Goal: Book appointment/travel/reservation

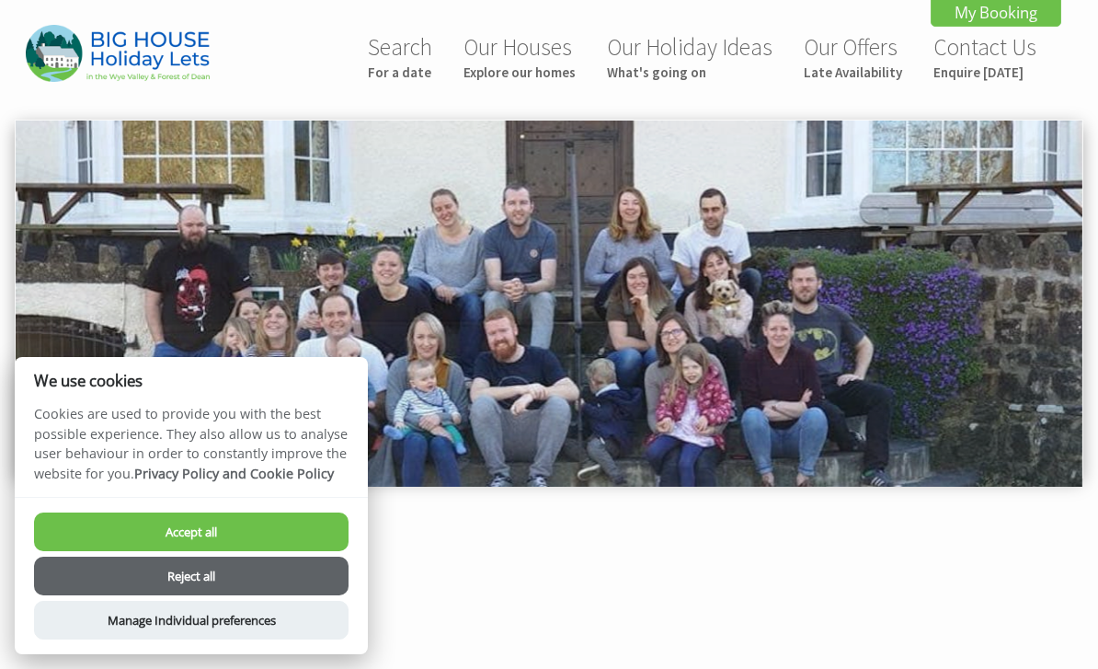
click at [308, 538] on button "Accept all" at bounding box center [191, 531] width 314 height 39
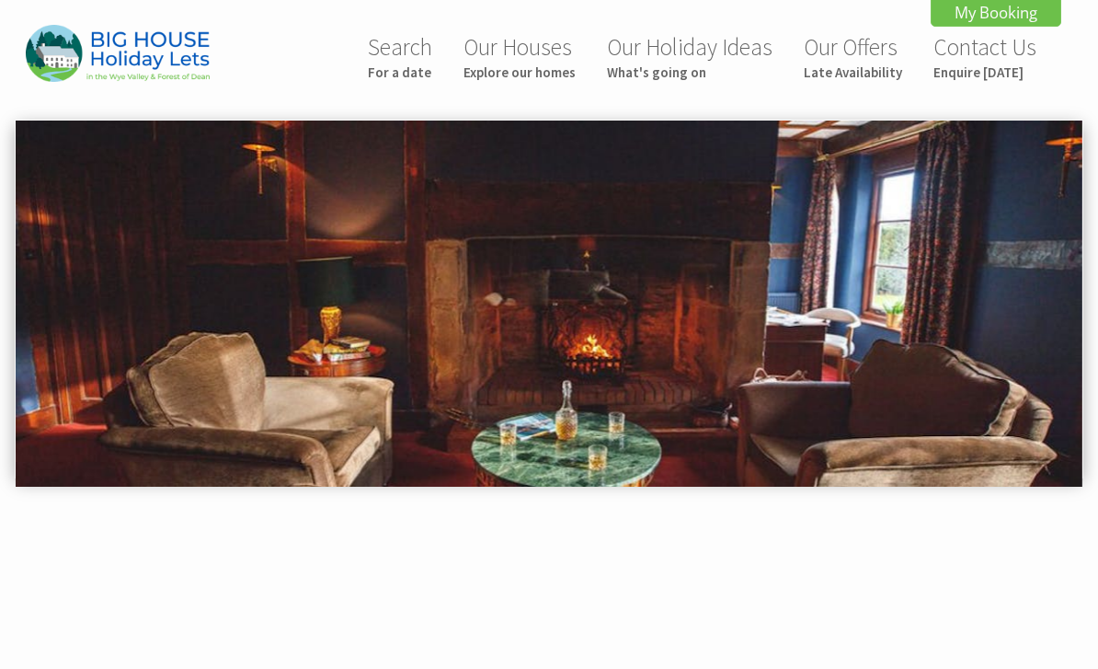
click at [404, 80] on small "For a date" at bounding box center [400, 71] width 64 height 17
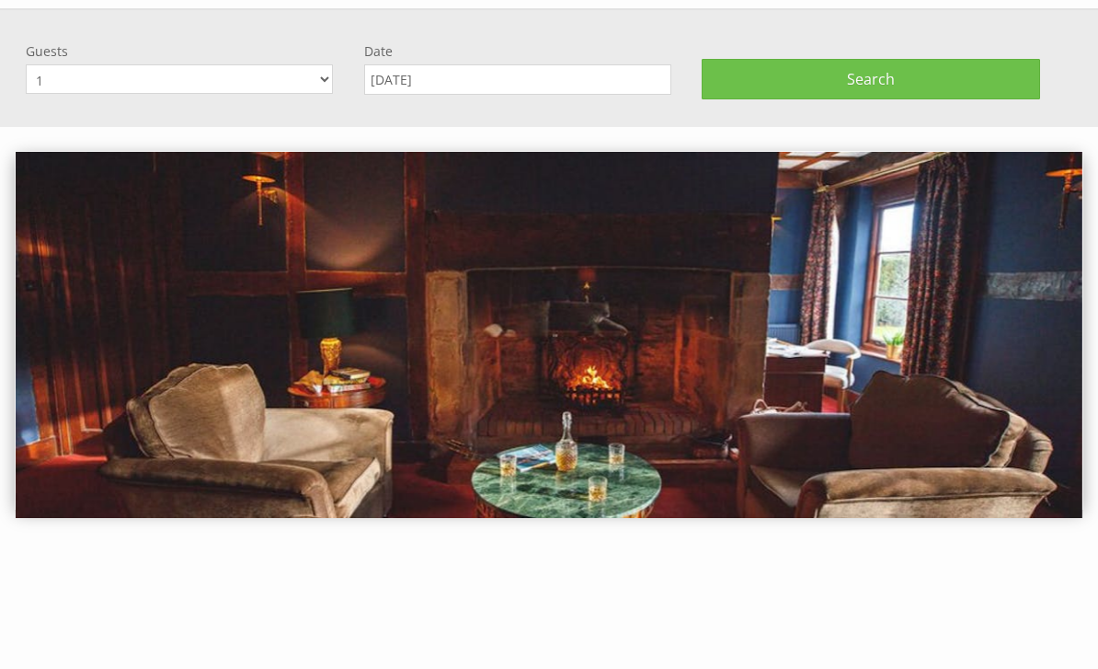
scroll to position [120, 0]
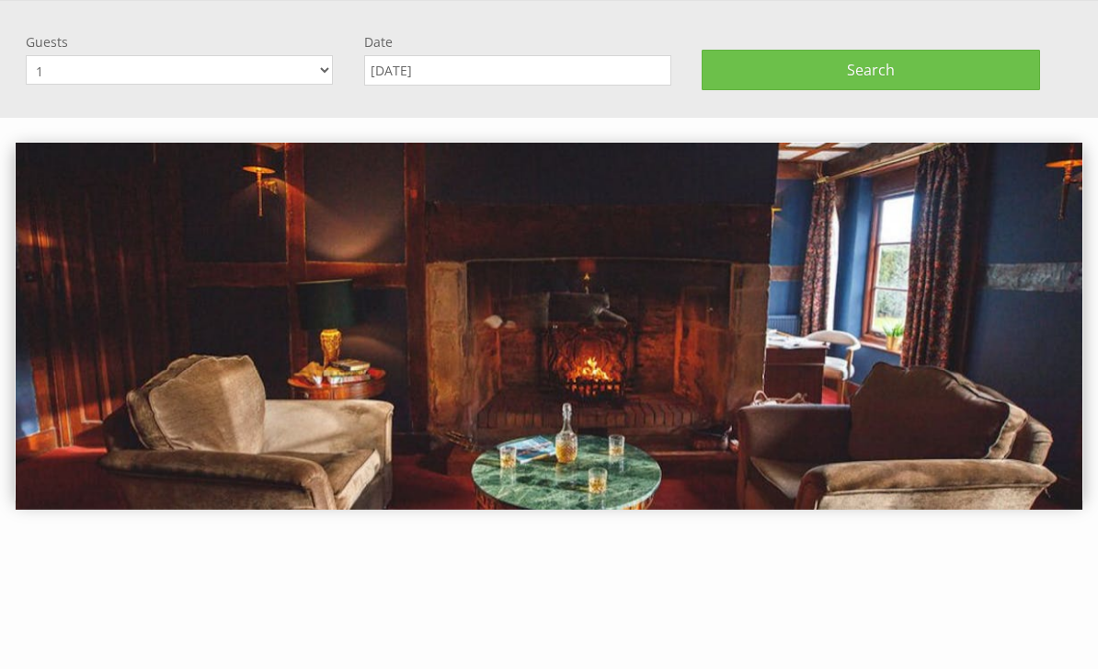
click at [631, 76] on input "[DATE]" at bounding box center [517, 70] width 307 height 30
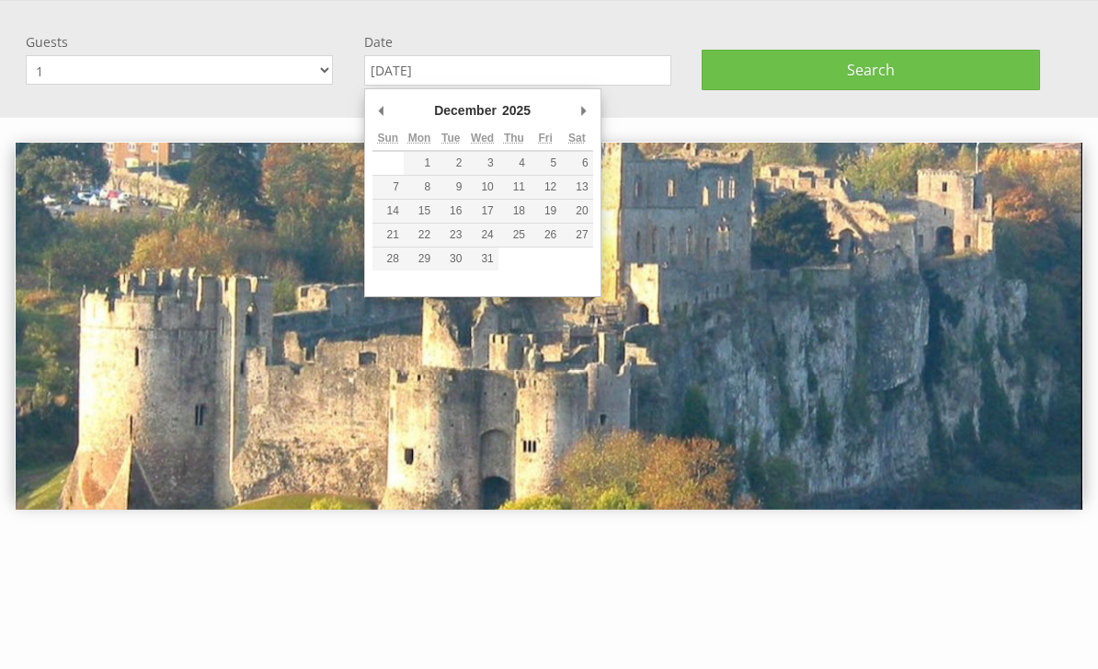
type input "22/12/2025"
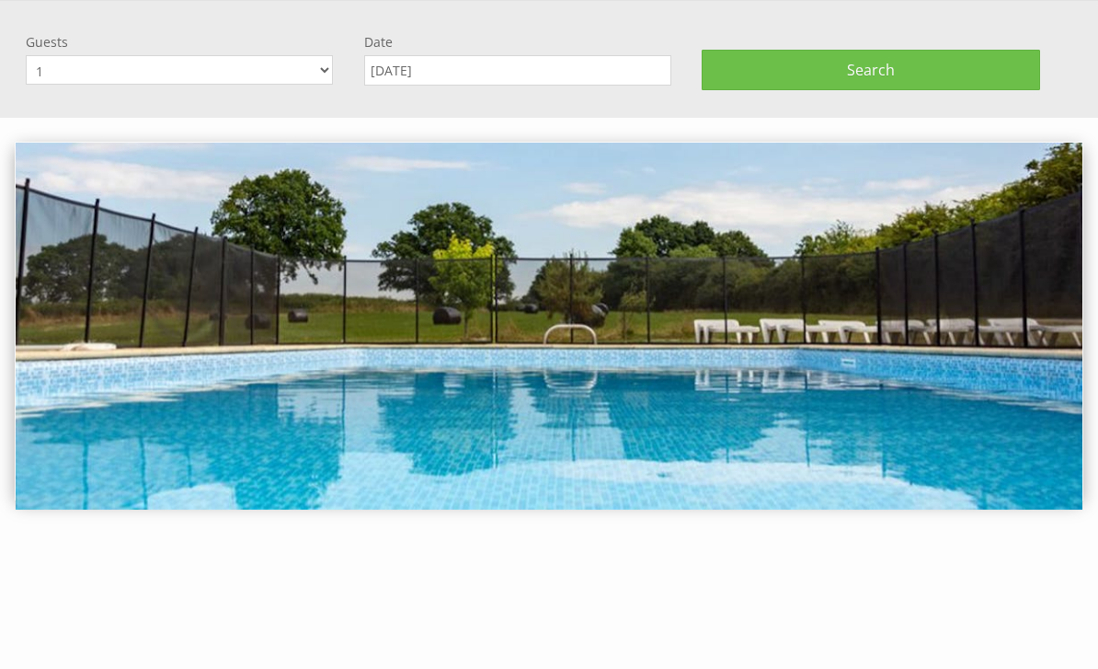
click at [331, 70] on select "1 2 3 4 5 6 7 8 9 10 11 12 13 14 15 16 17 18 19 20 21 22 23 24 25 26 27 28 29 3…" at bounding box center [179, 69] width 307 height 29
select select "16"
click at [915, 71] on button "Search" at bounding box center [871, 70] width 338 height 40
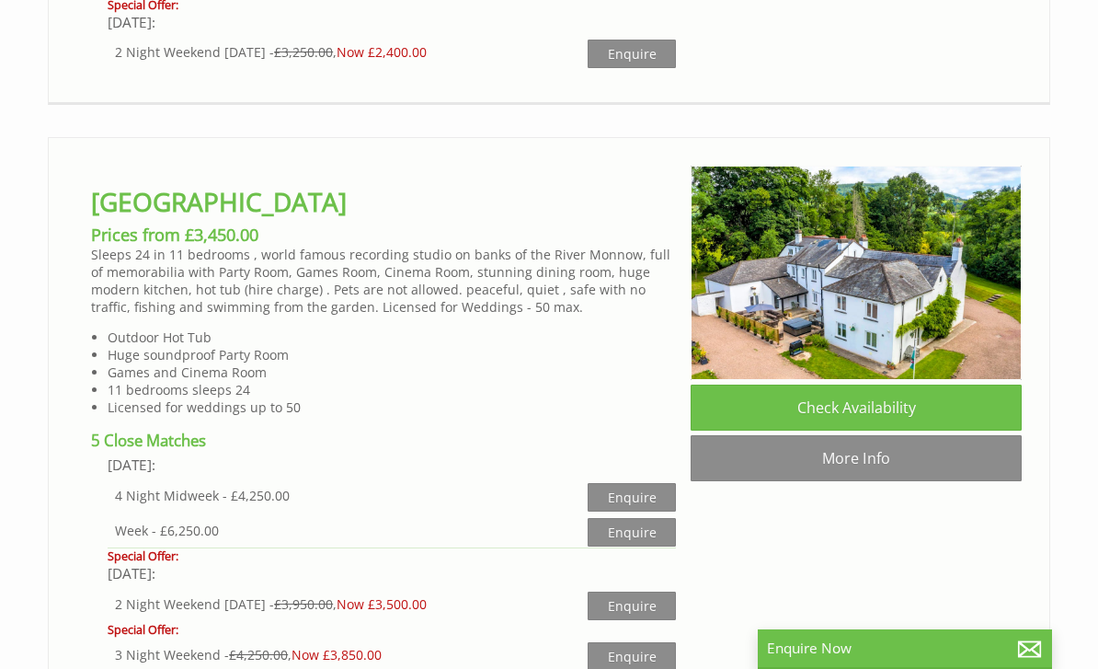
scroll to position [3340, 0]
click at [971, 468] on link "More Info" at bounding box center [856, 459] width 331 height 46
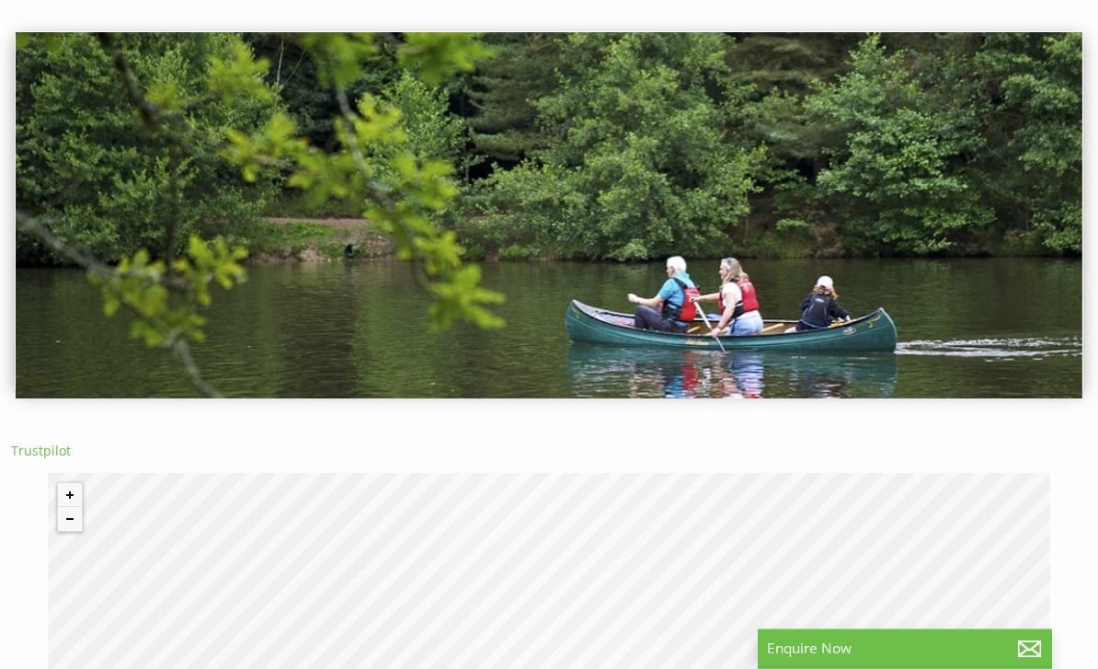
scroll to position [0, 0]
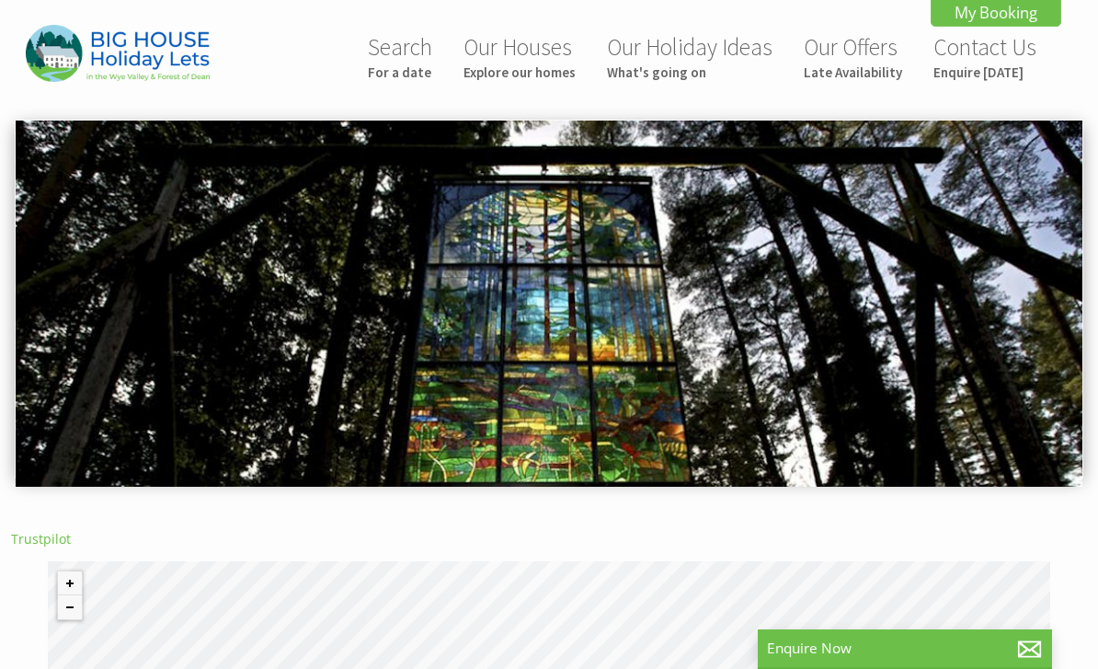
click at [866, 59] on link "Our Offers Late Availability" at bounding box center [853, 56] width 98 height 49
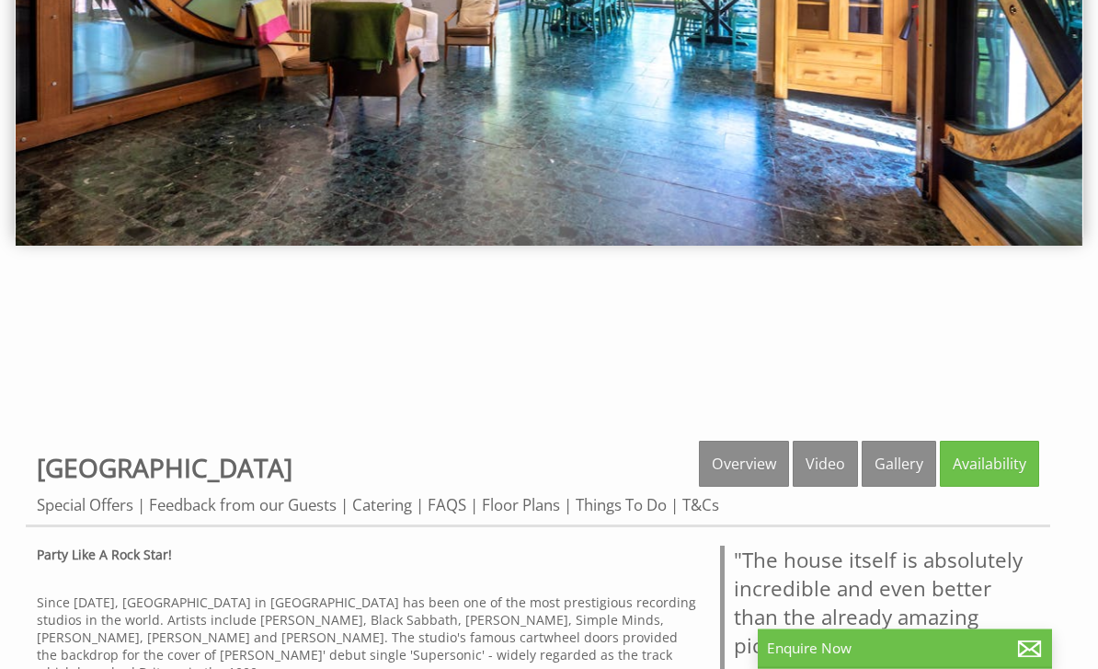
scroll to position [241, 0]
click at [532, 509] on link "Floor Plans" at bounding box center [521, 504] width 78 height 21
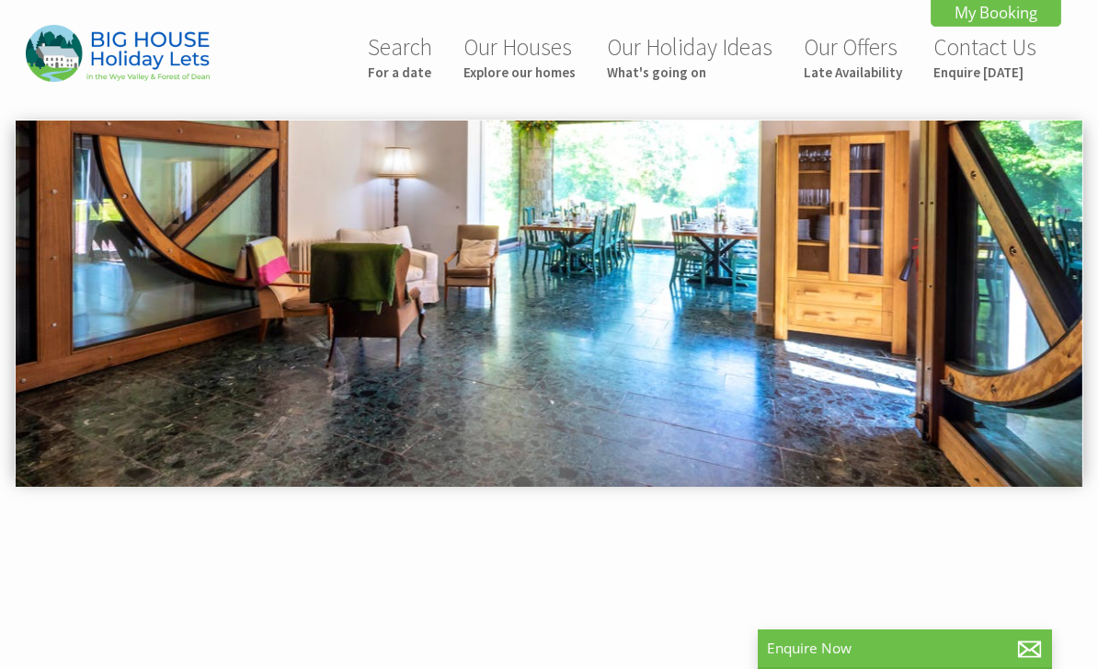
scroll to position [300, 0]
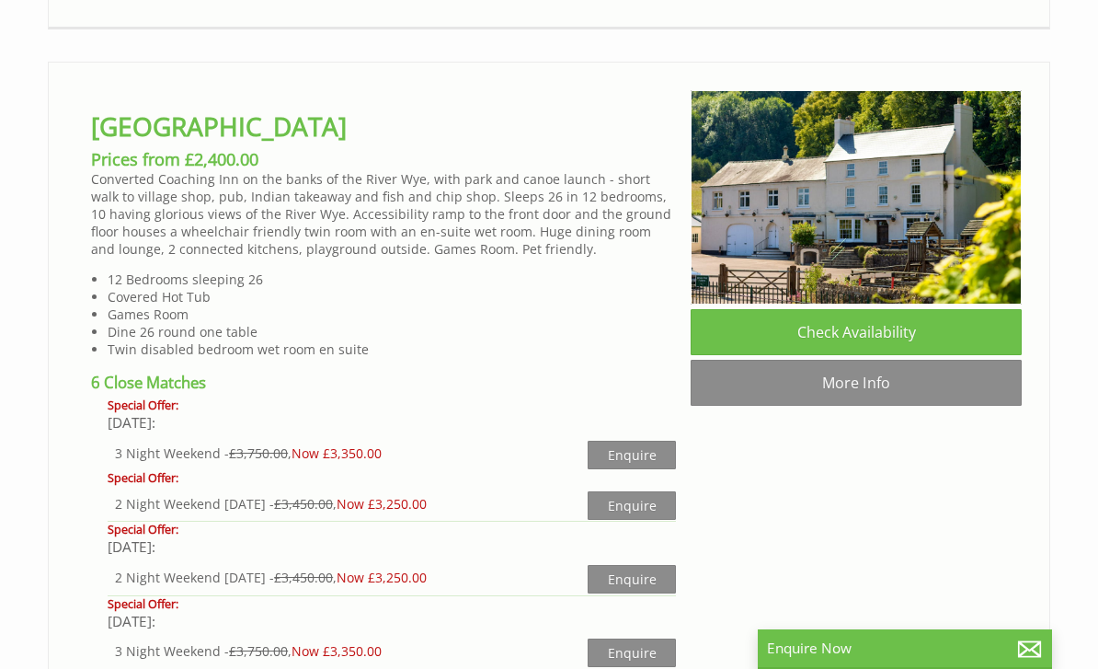
scroll to position [2445, 0]
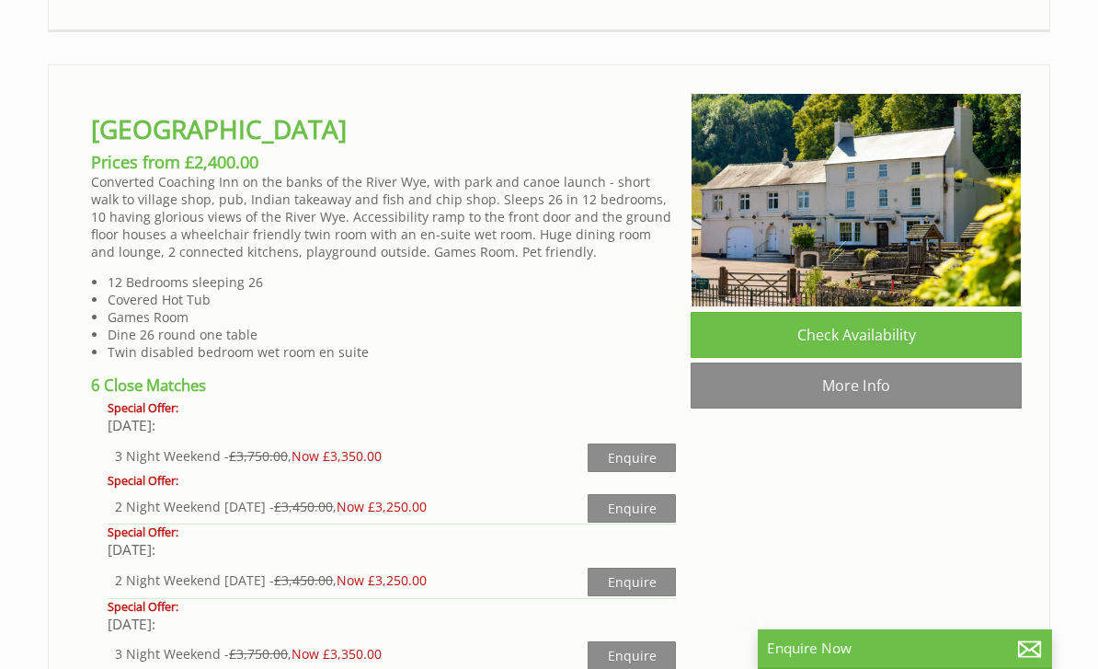
click at [950, 408] on link "More Info" at bounding box center [856, 385] width 331 height 46
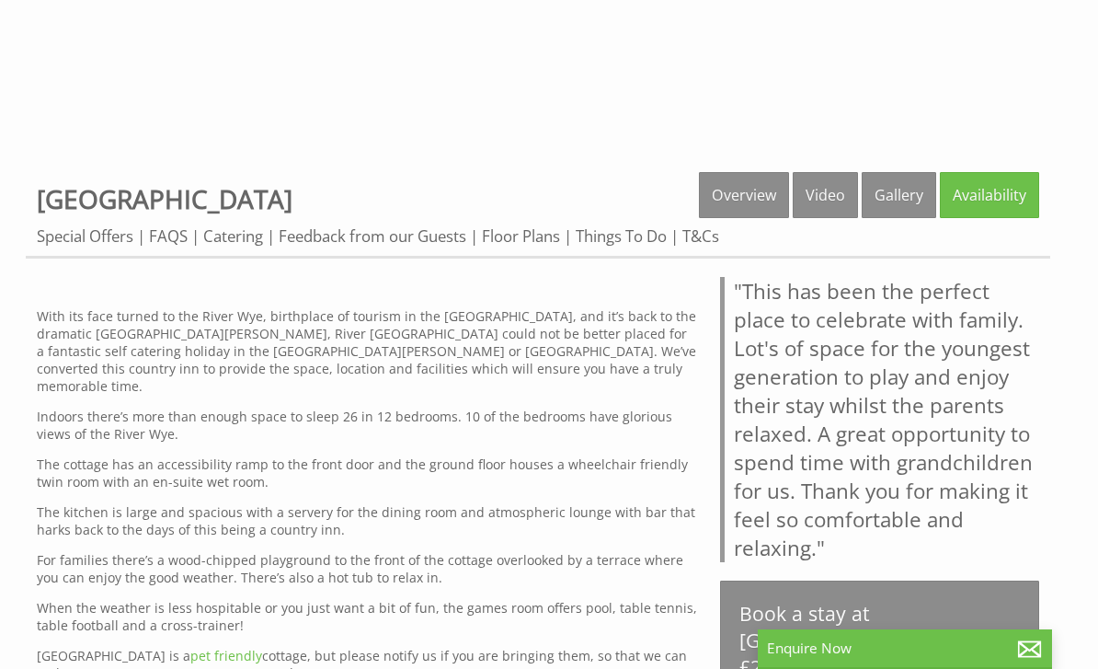
scroll to position [506, 0]
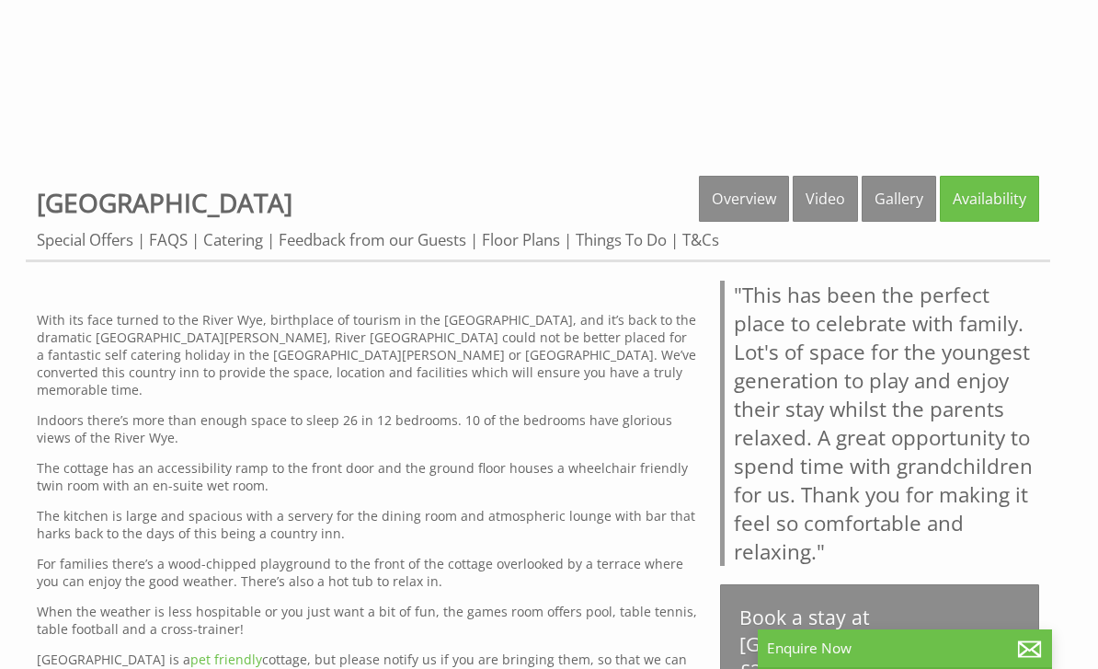
click at [530, 248] on link "Floor Plans" at bounding box center [521, 239] width 78 height 21
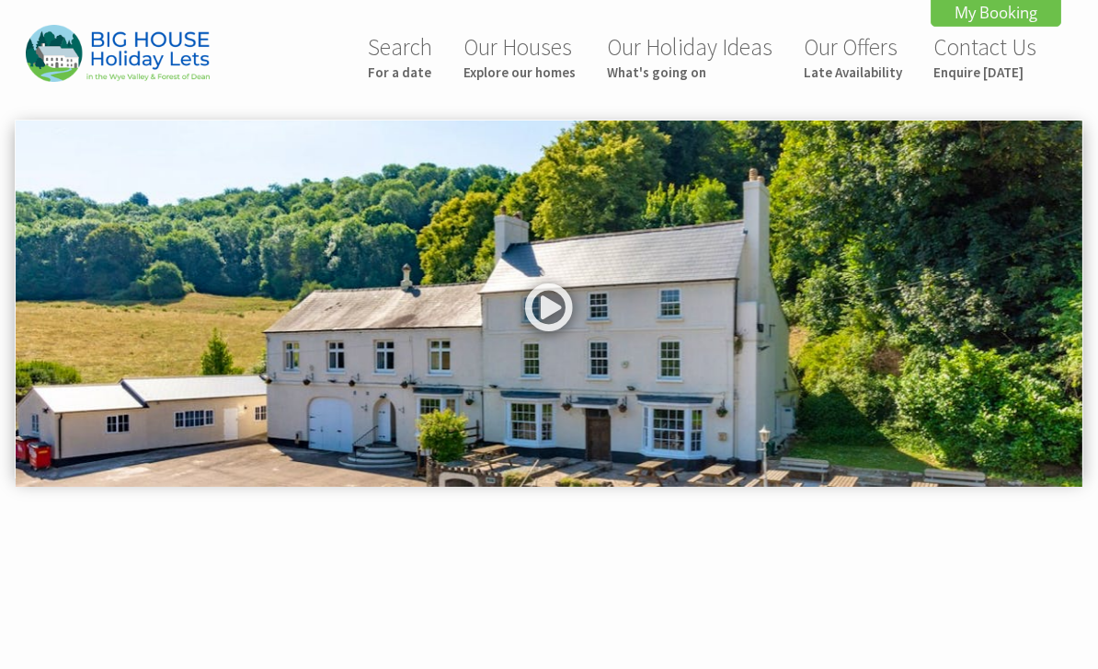
click at [554, 319] on link at bounding box center [548, 313] width 55 height 75
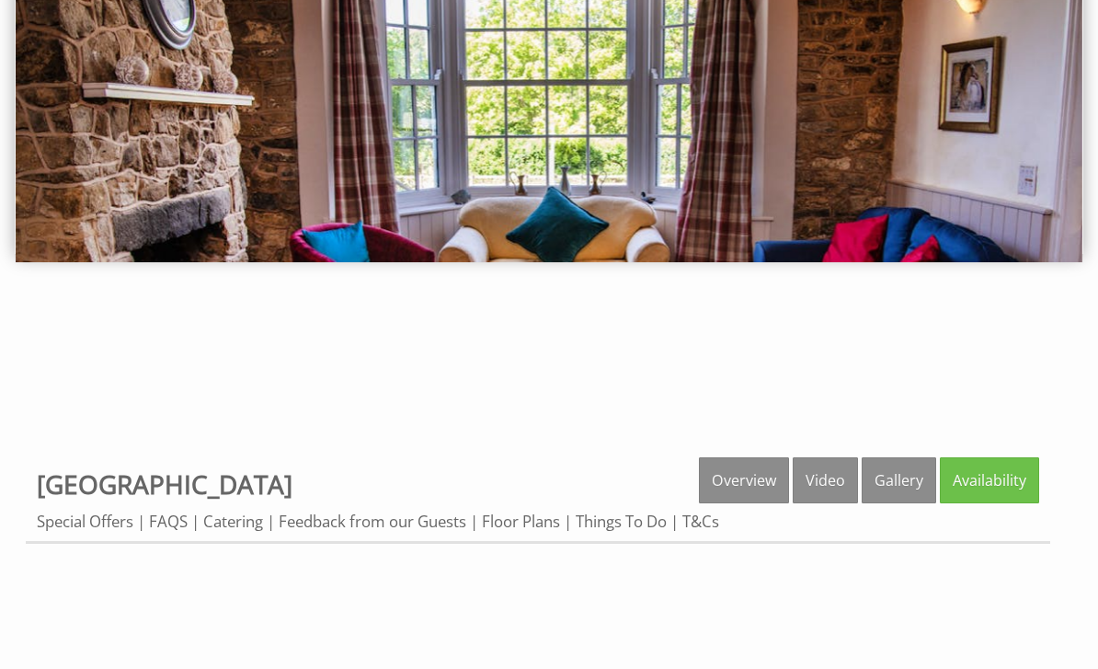
scroll to position [232, 0]
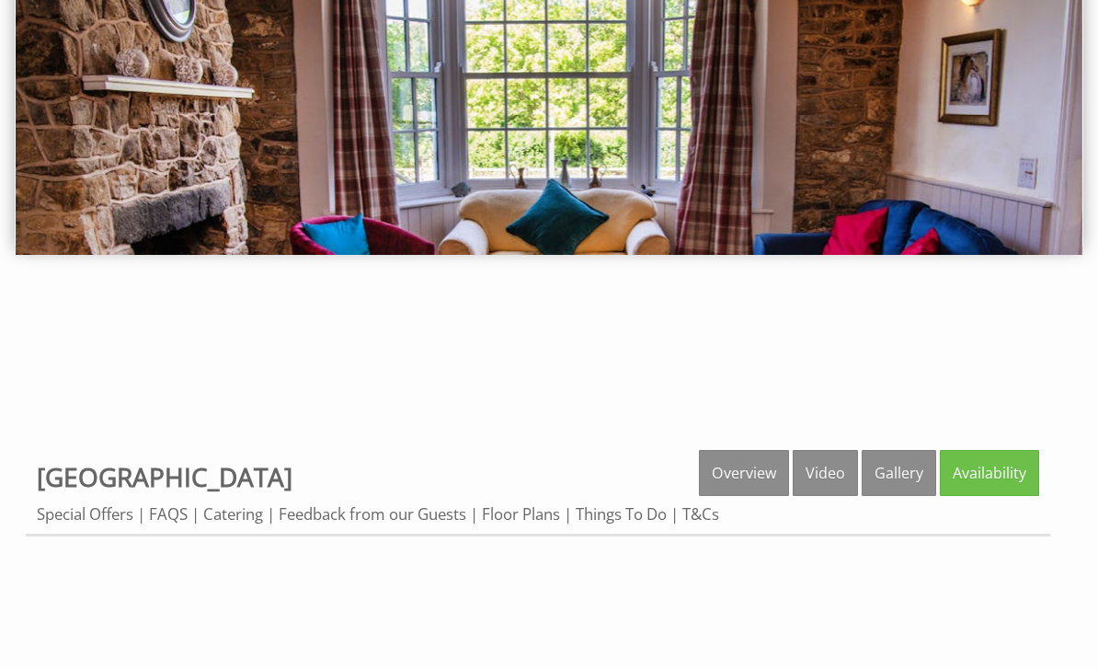
click at [903, 470] on link "Gallery" at bounding box center [899, 473] width 74 height 46
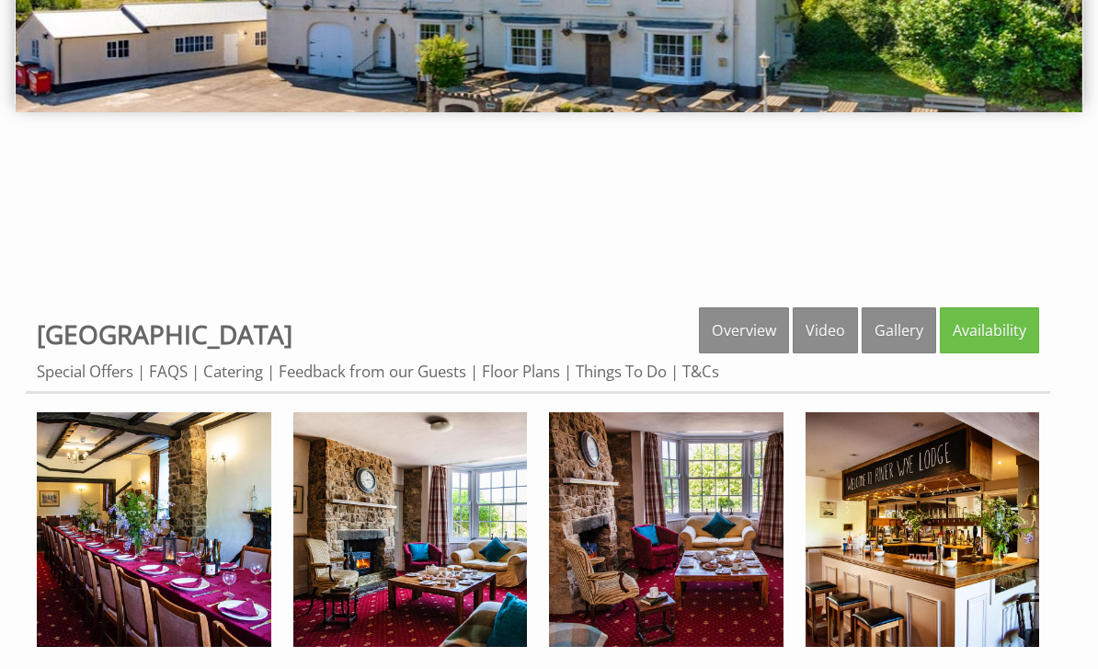
scroll to position [374, 0]
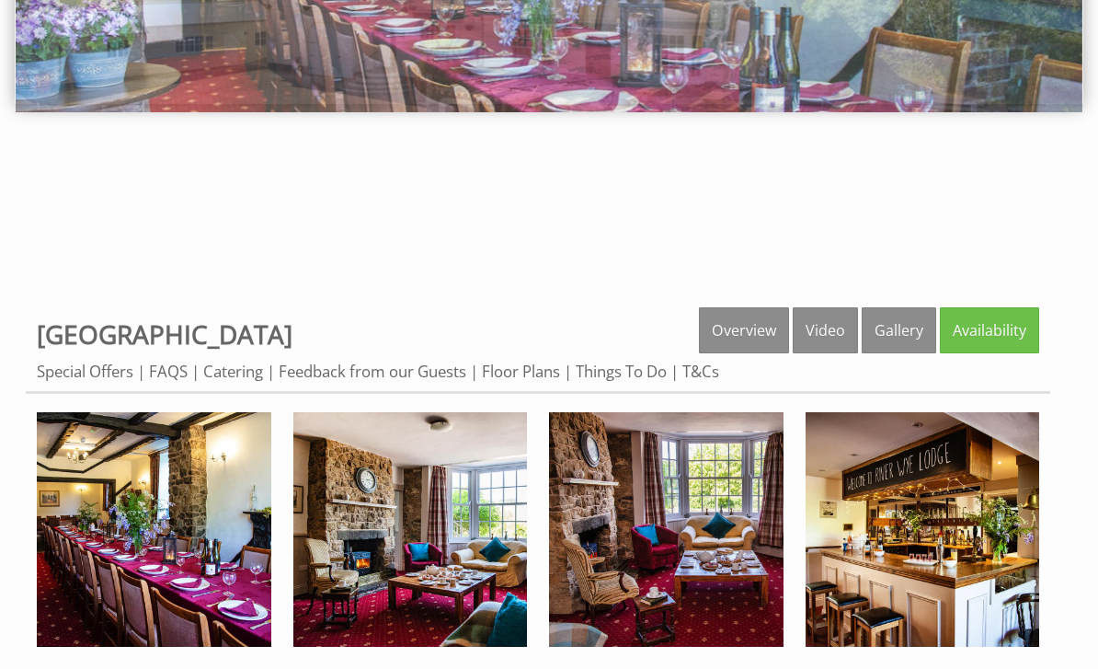
click at [187, 565] on img at bounding box center [154, 529] width 234 height 234
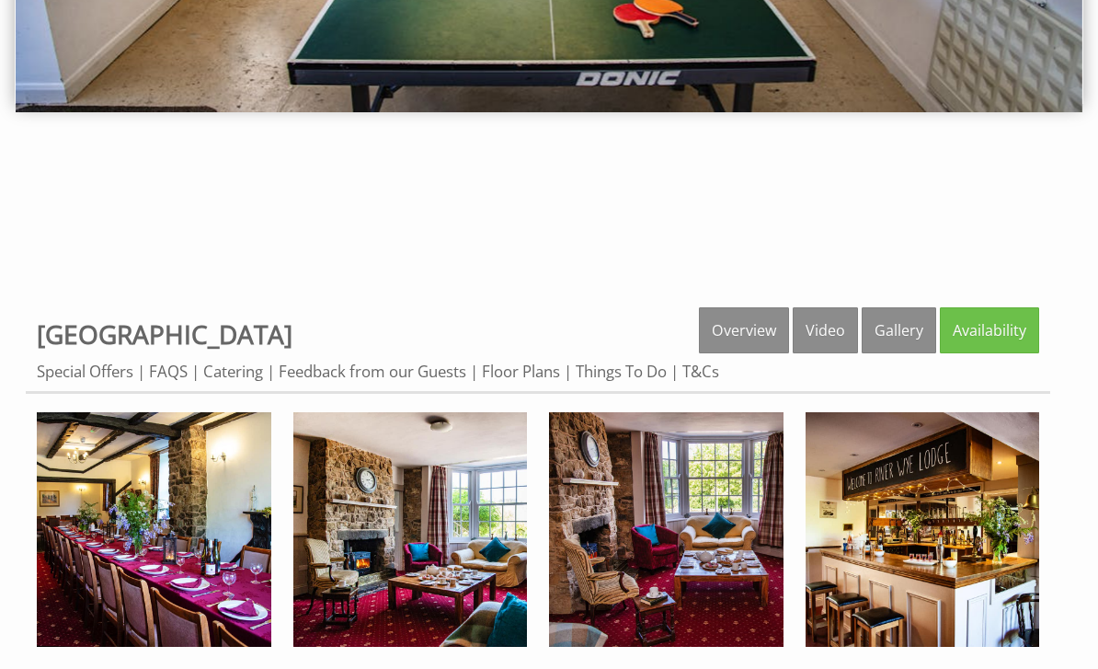
click at [532, 373] on link "Floor Plans" at bounding box center [521, 370] width 78 height 21
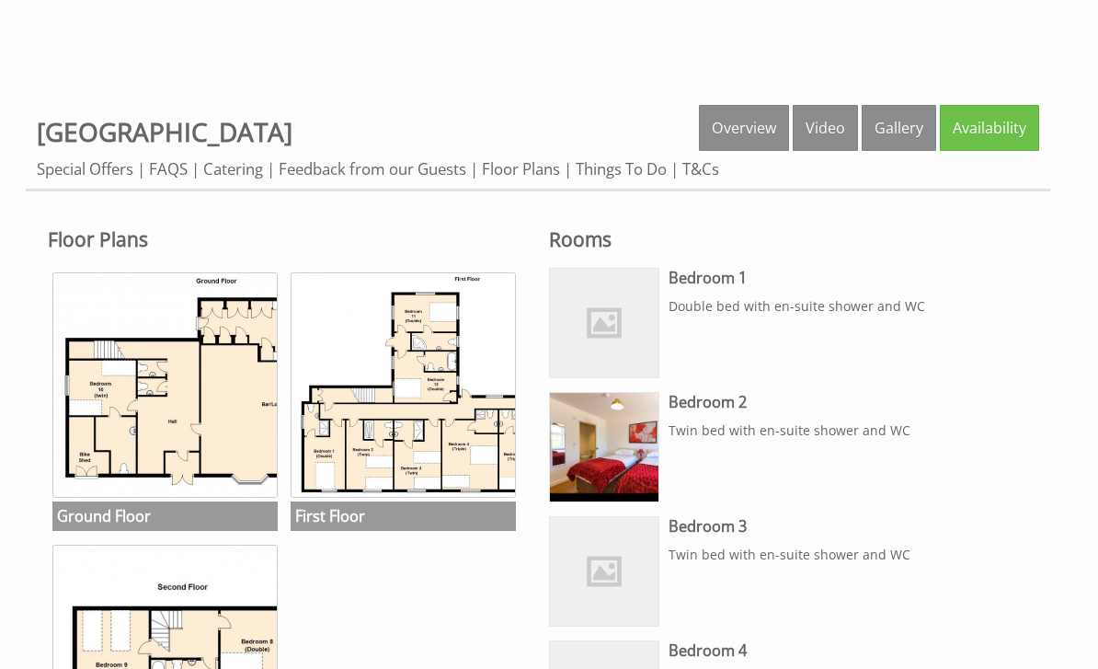
scroll to position [570, 0]
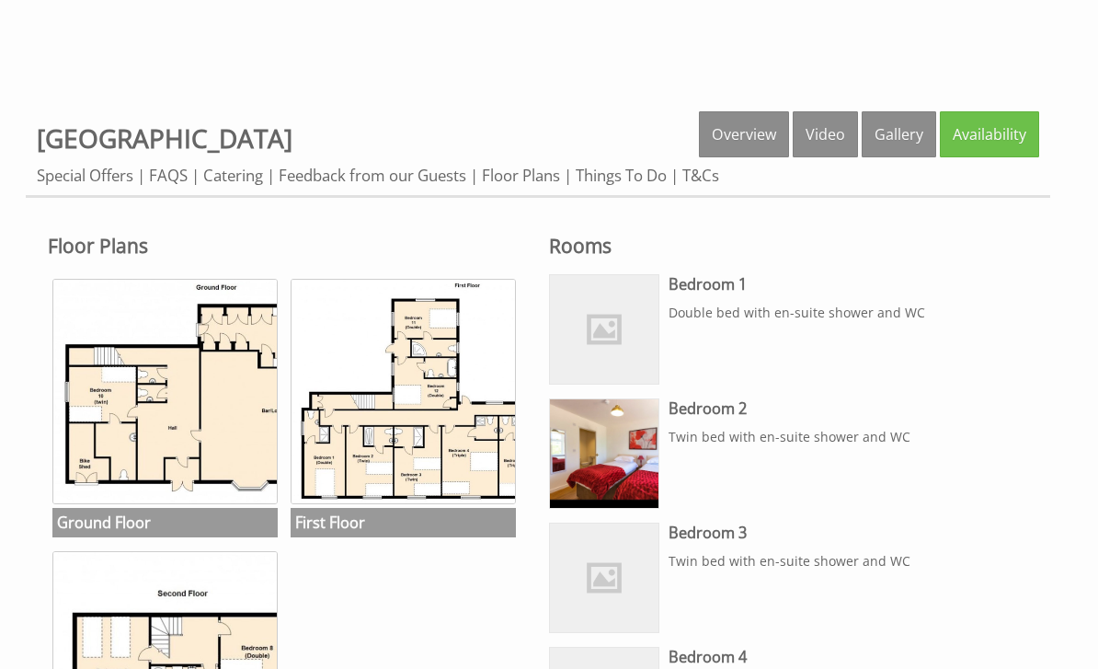
click at [177, 527] on h3 "Ground Floor" at bounding box center [164, 522] width 225 height 29
click at [429, 463] on img at bounding box center [403, 391] width 225 height 225
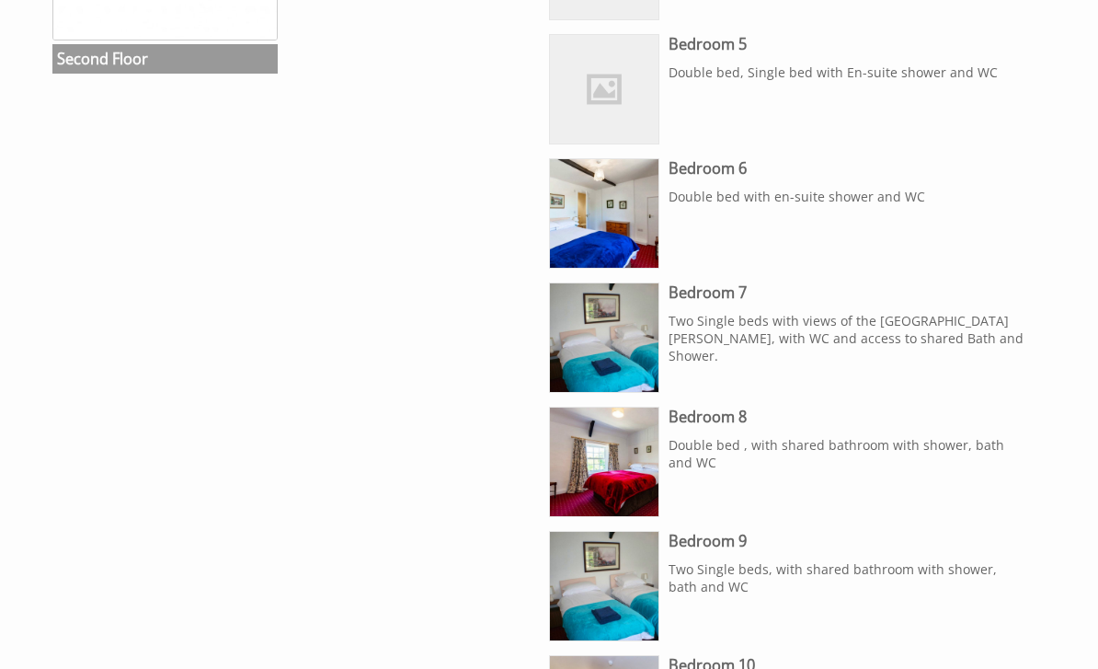
scroll to position [1306, 0]
click at [622, 346] on img at bounding box center [604, 337] width 109 height 109
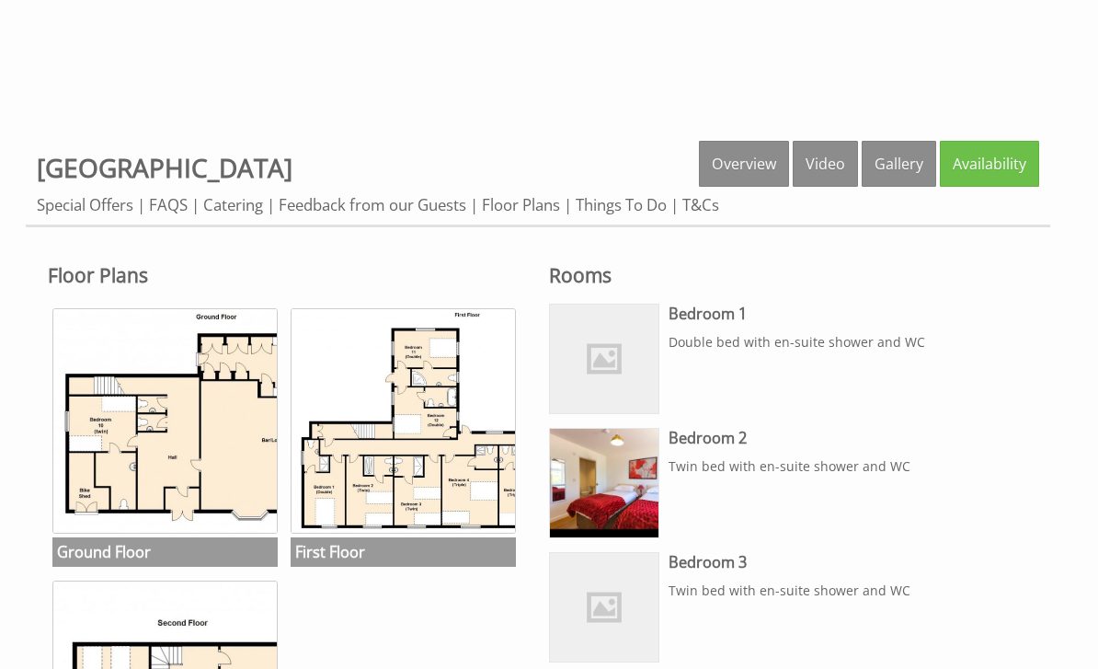
scroll to position [541, 0]
click at [231, 207] on link "Catering" at bounding box center [233, 204] width 60 height 21
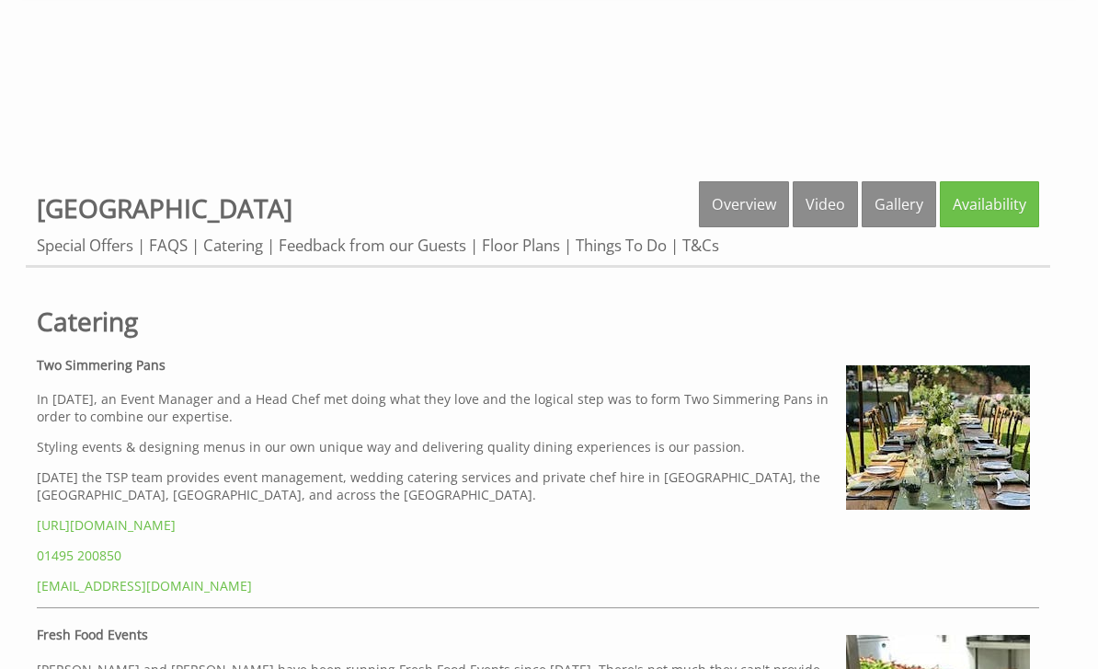
scroll to position [499, 0]
click at [174, 250] on link "FAQS" at bounding box center [168, 245] width 39 height 21
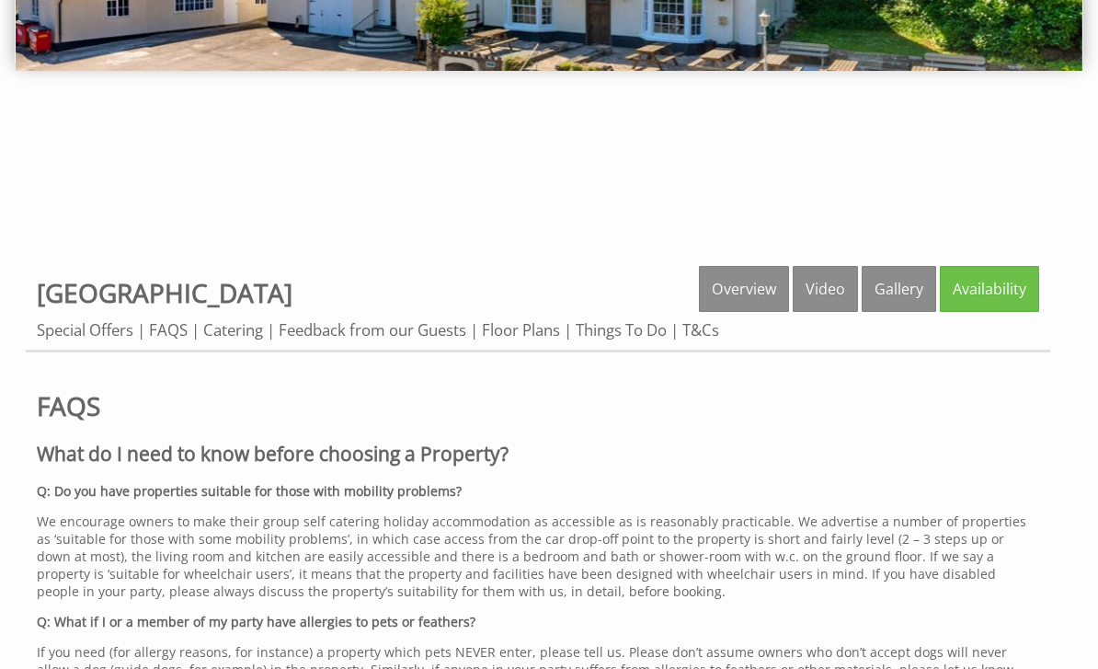
scroll to position [417, 0]
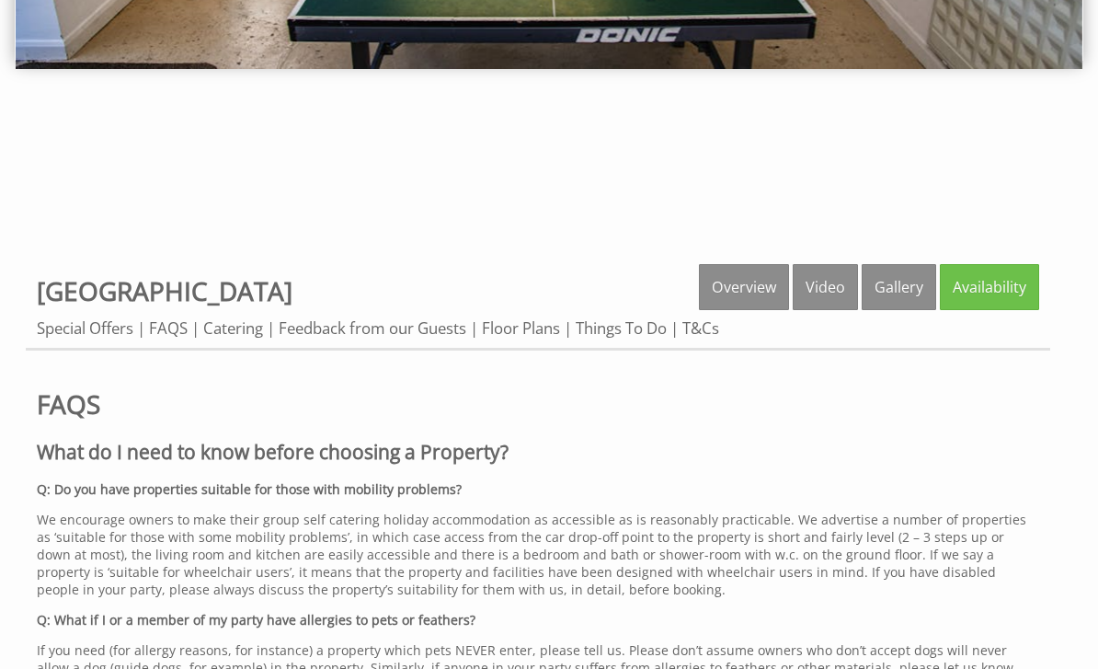
click at [169, 330] on link "FAQS" at bounding box center [168, 327] width 39 height 21
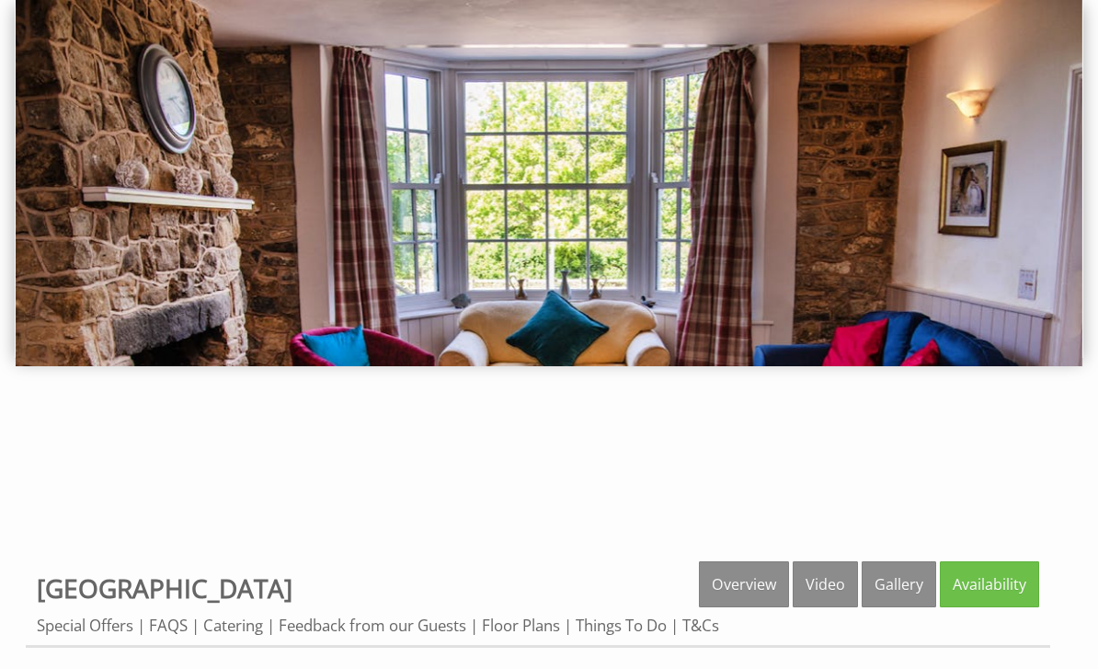
scroll to position [119, 0]
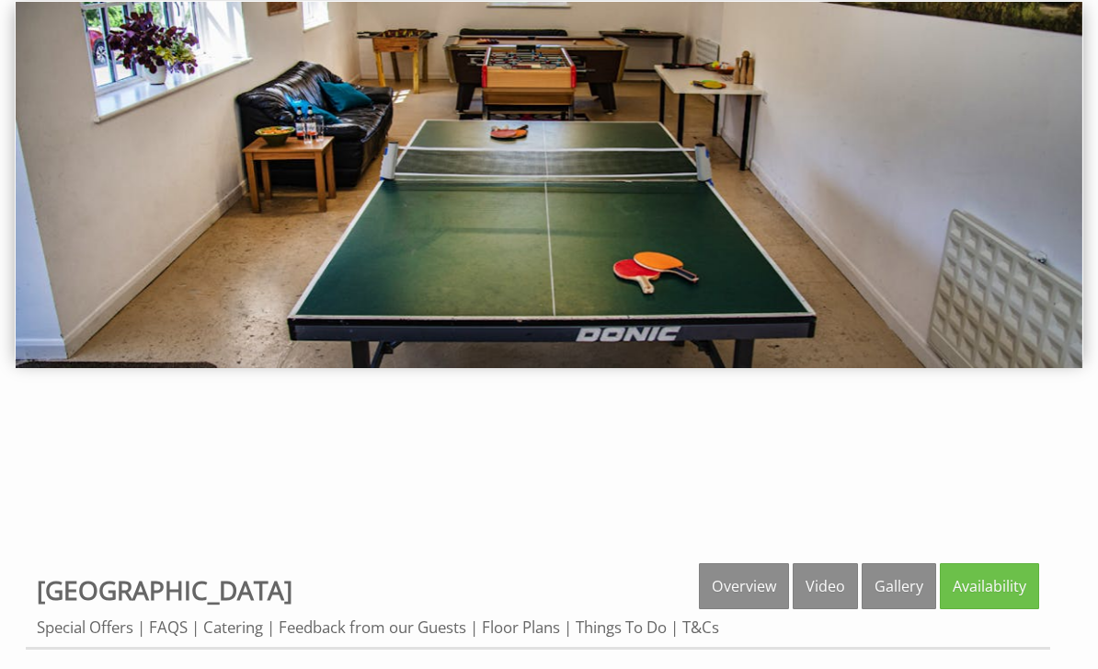
click at [178, 624] on link "FAQS" at bounding box center [168, 626] width 39 height 21
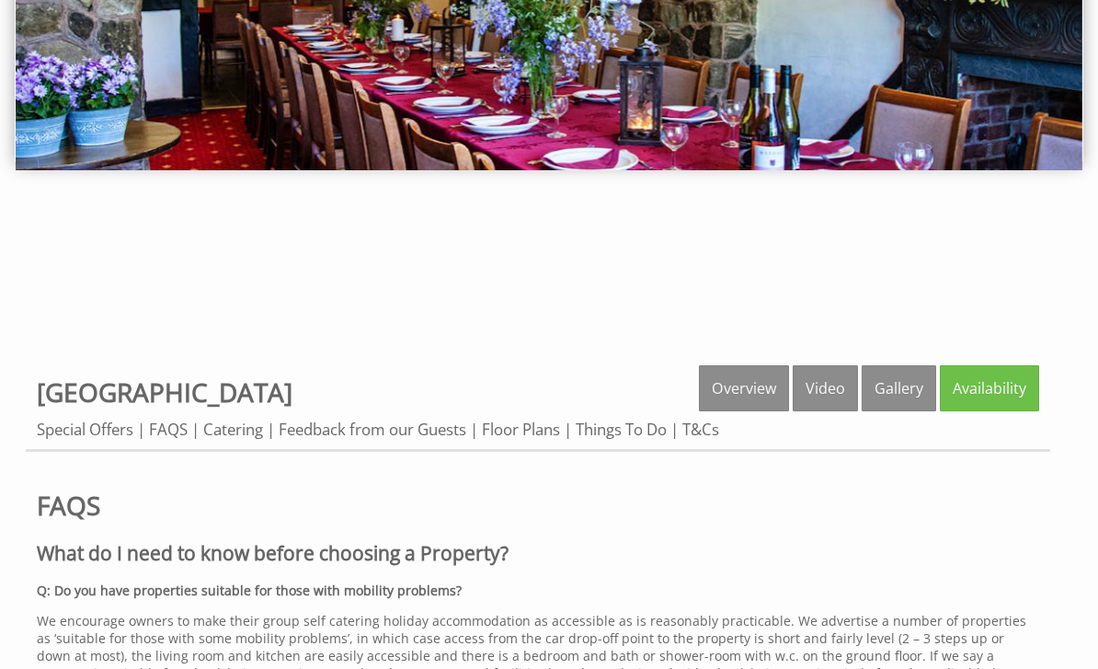
scroll to position [316, 0]
click at [744, 393] on link "Overview" at bounding box center [744, 388] width 90 height 46
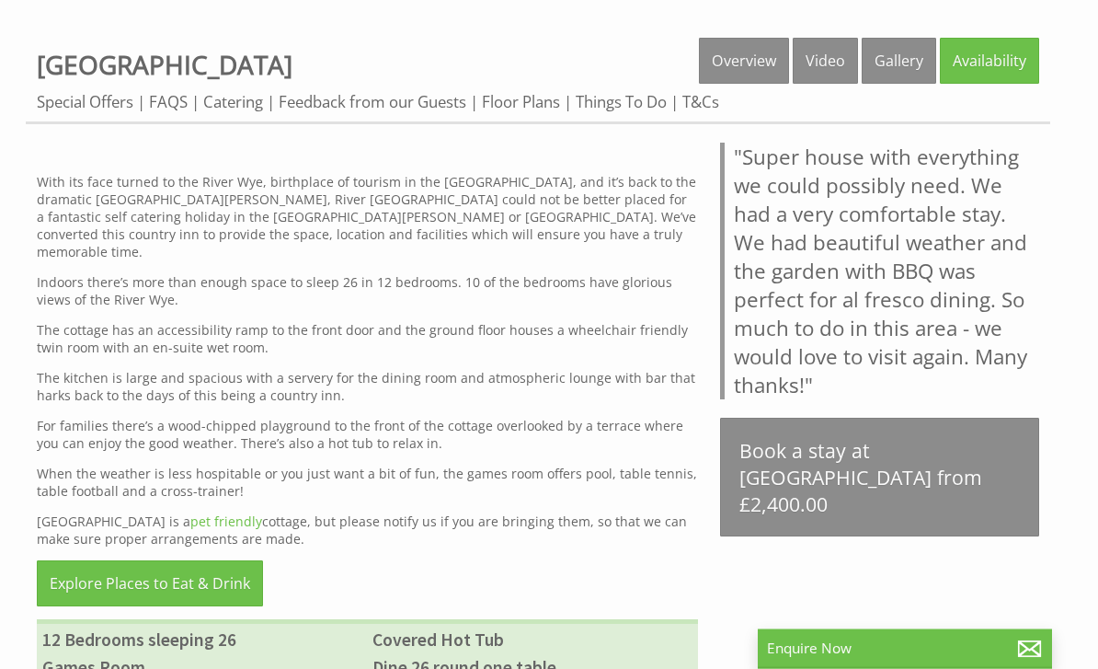
scroll to position [644, 0]
click at [202, 519] on link "pet friendly" at bounding box center [226, 520] width 72 height 17
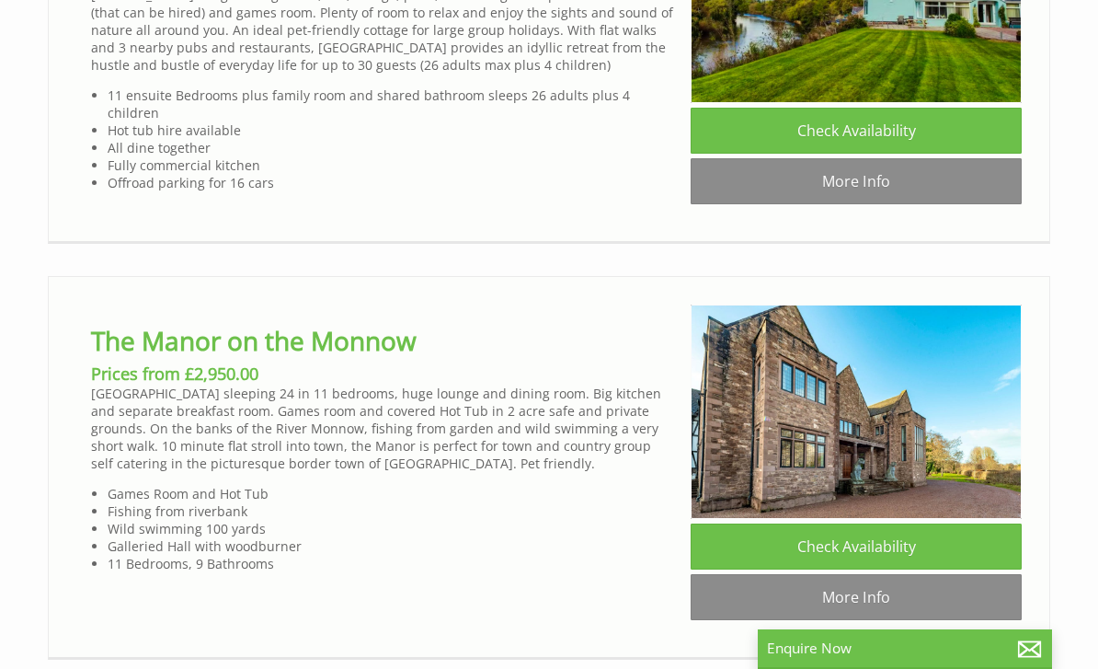
scroll to position [4174, 0]
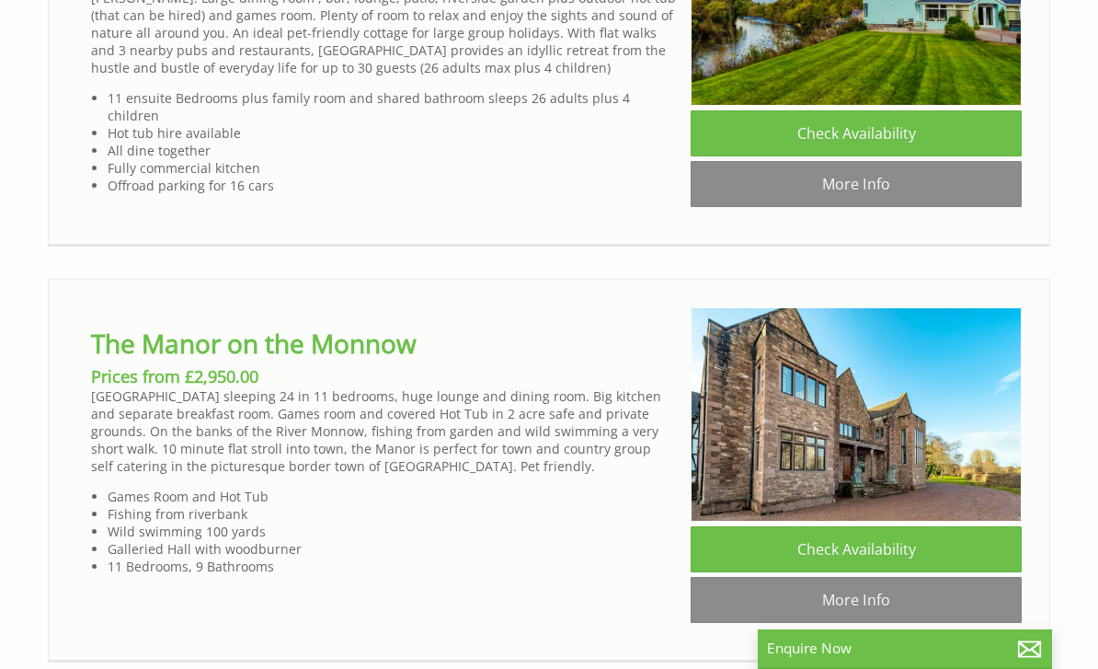
click at [777, 577] on link "More Info" at bounding box center [856, 600] width 331 height 46
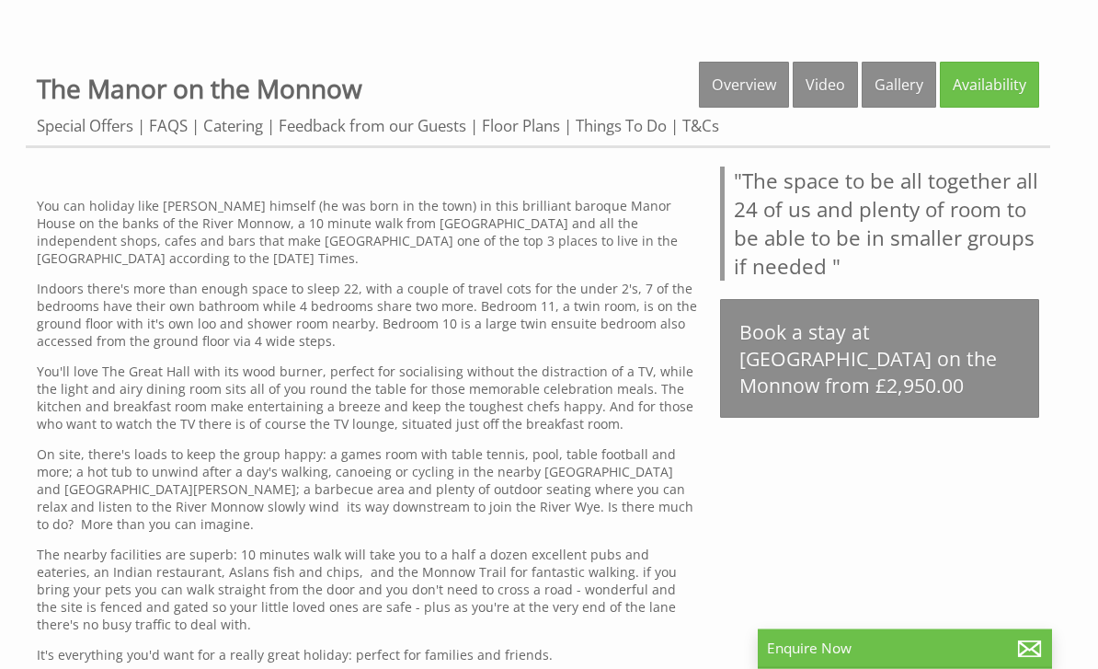
scroll to position [620, 0]
click at [901, 81] on link "Gallery" at bounding box center [899, 85] width 74 height 46
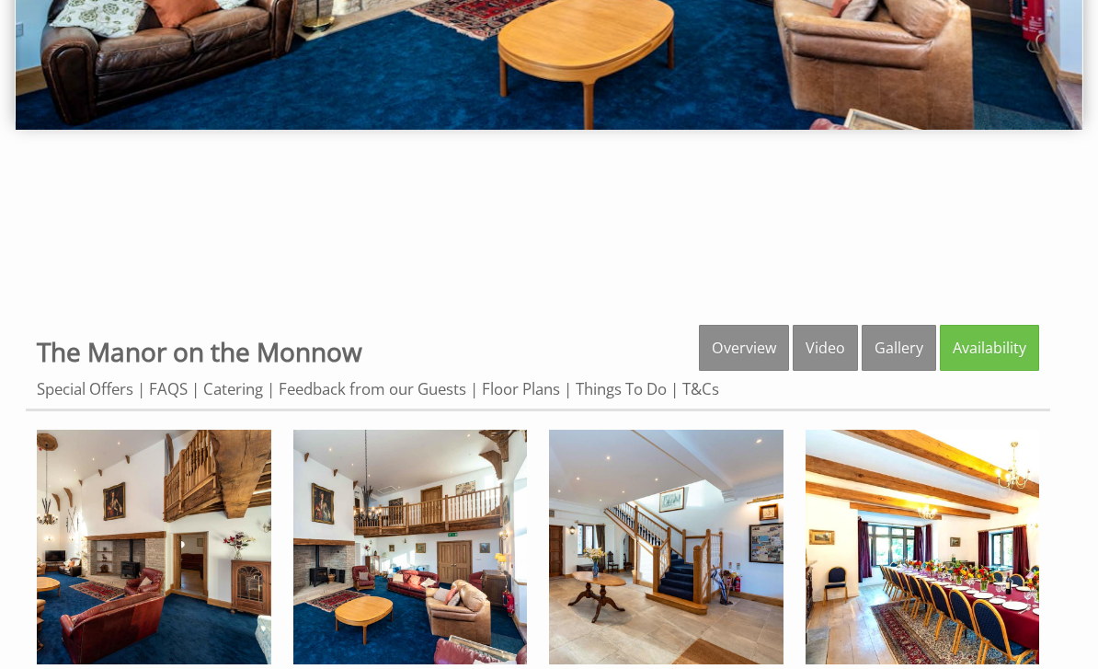
scroll to position [356, 0]
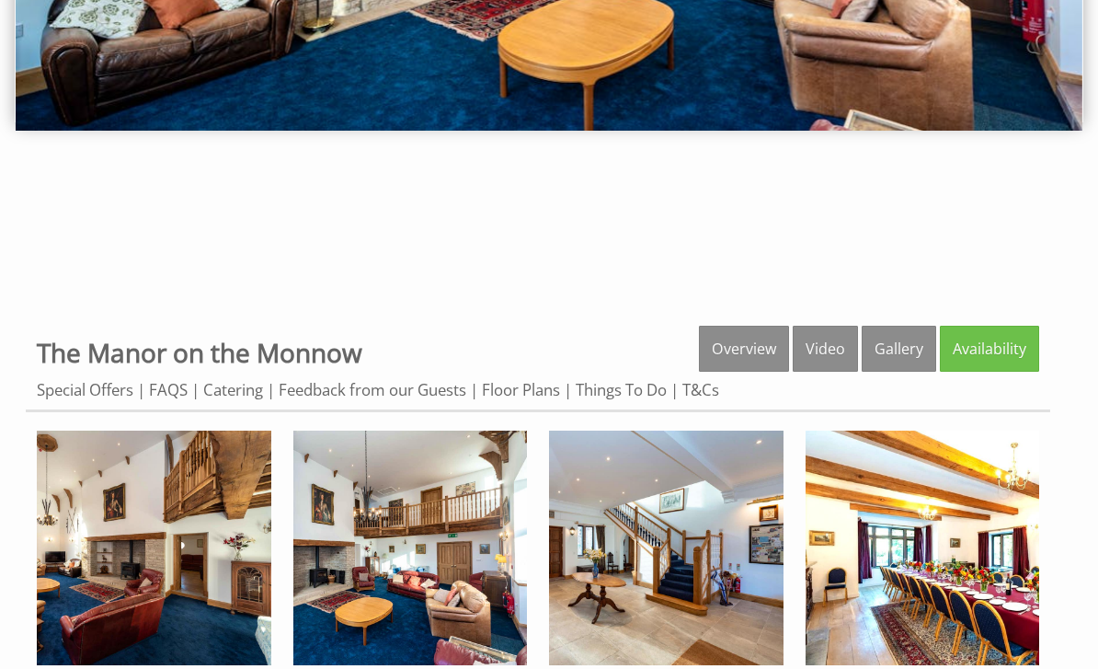
click at [998, 347] on link "Availability" at bounding box center [989, 349] width 99 height 46
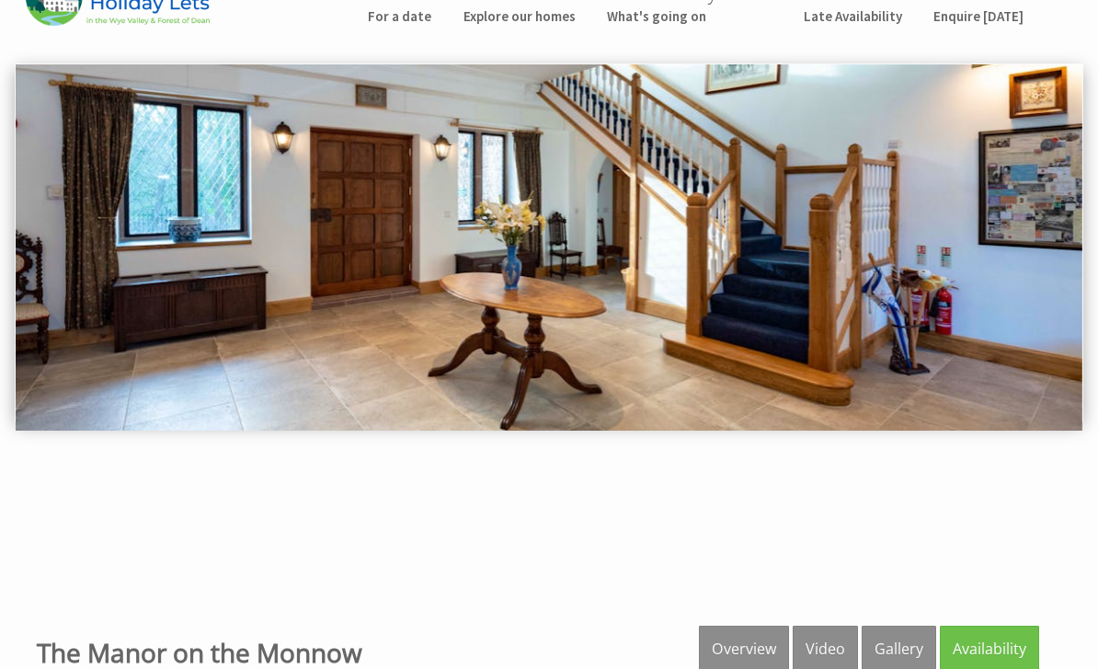
scroll to position [0, 0]
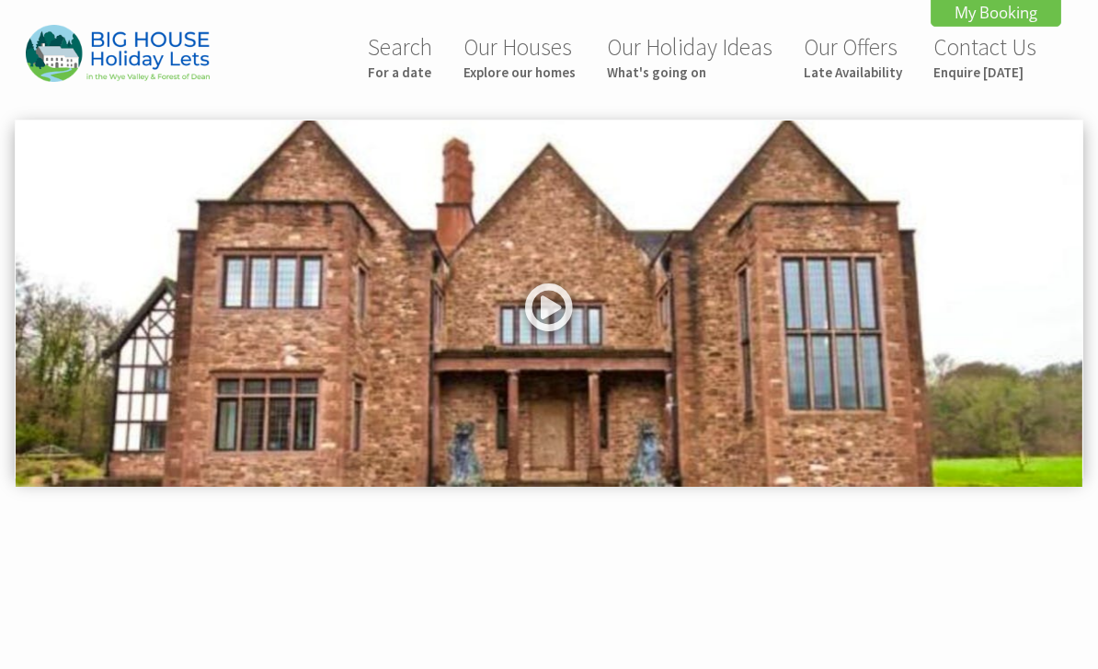
click at [400, 67] on small "For a date" at bounding box center [400, 71] width 64 height 17
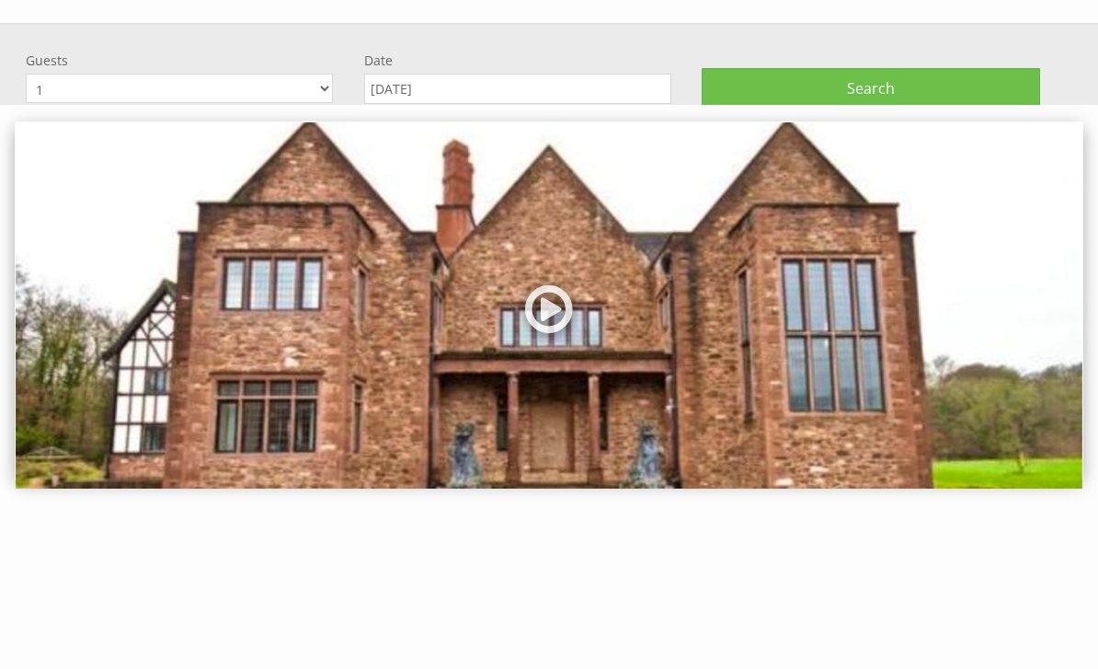
scroll to position [120, 0]
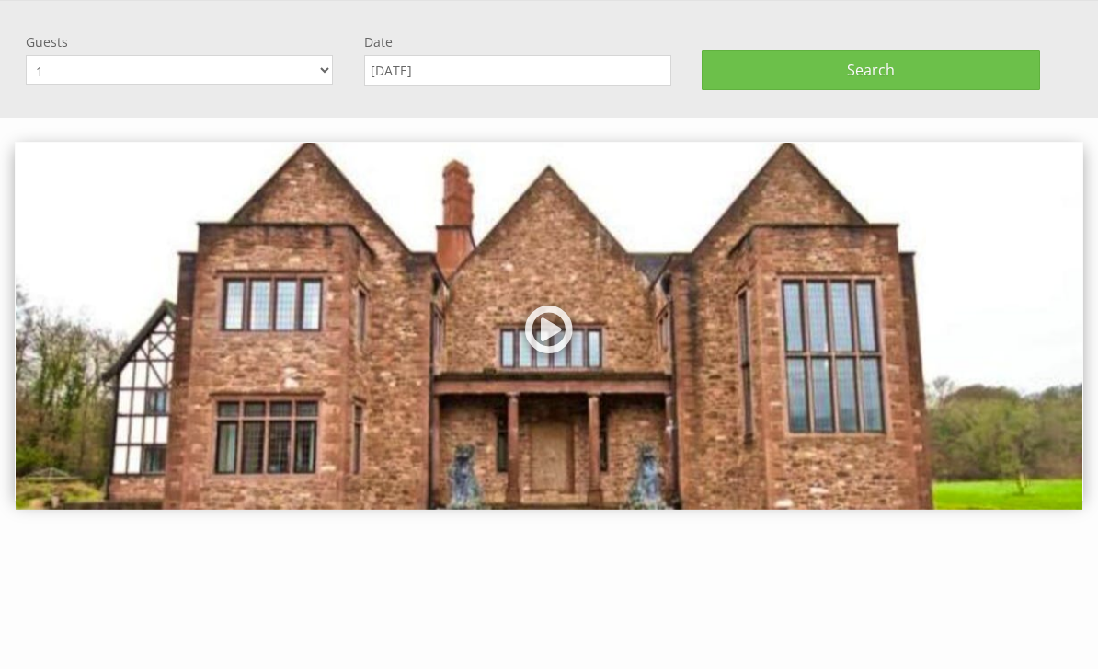
click at [563, 72] on input "[DATE]" at bounding box center [517, 70] width 307 height 30
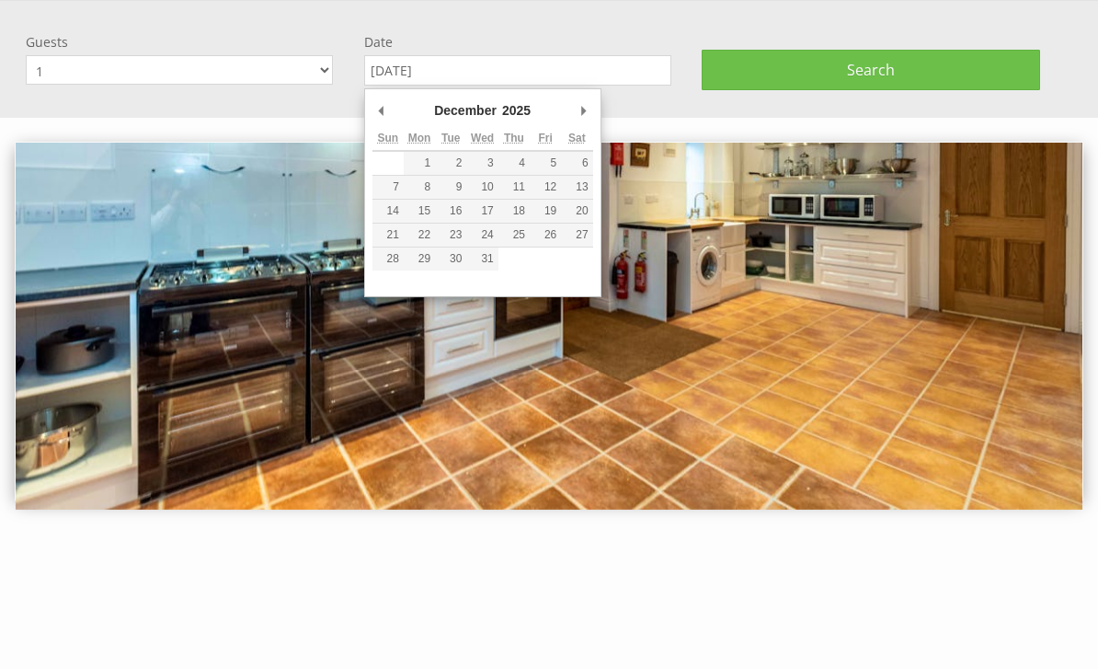
type input "22/12/2025"
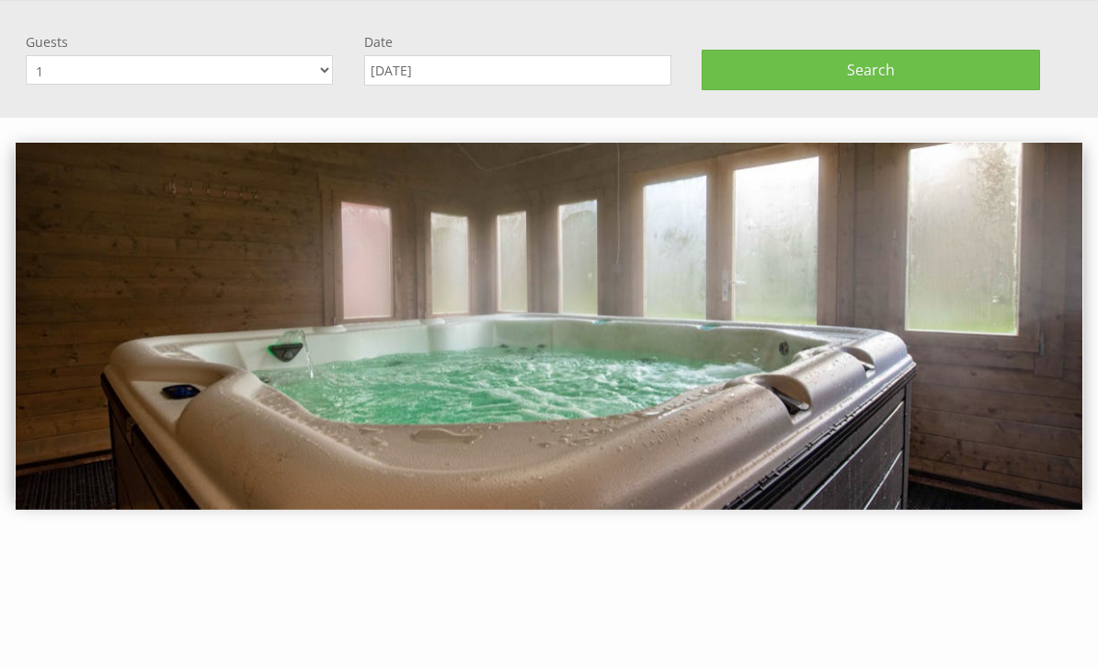
click at [316, 78] on select "1 2 3 4 5 6 7 8 9 10 11 12 13 14 15 16 17 18 19 20 21 22 23 24 25 26 27 28 29 3…" at bounding box center [179, 69] width 307 height 29
click at [319, 67] on select "1 2 3 4 5 6 7 8 9 10 11 12 13 14 15 16 17 18 19 20 21 22 23 24 25 26 27 28 29 3…" at bounding box center [179, 69] width 307 height 29
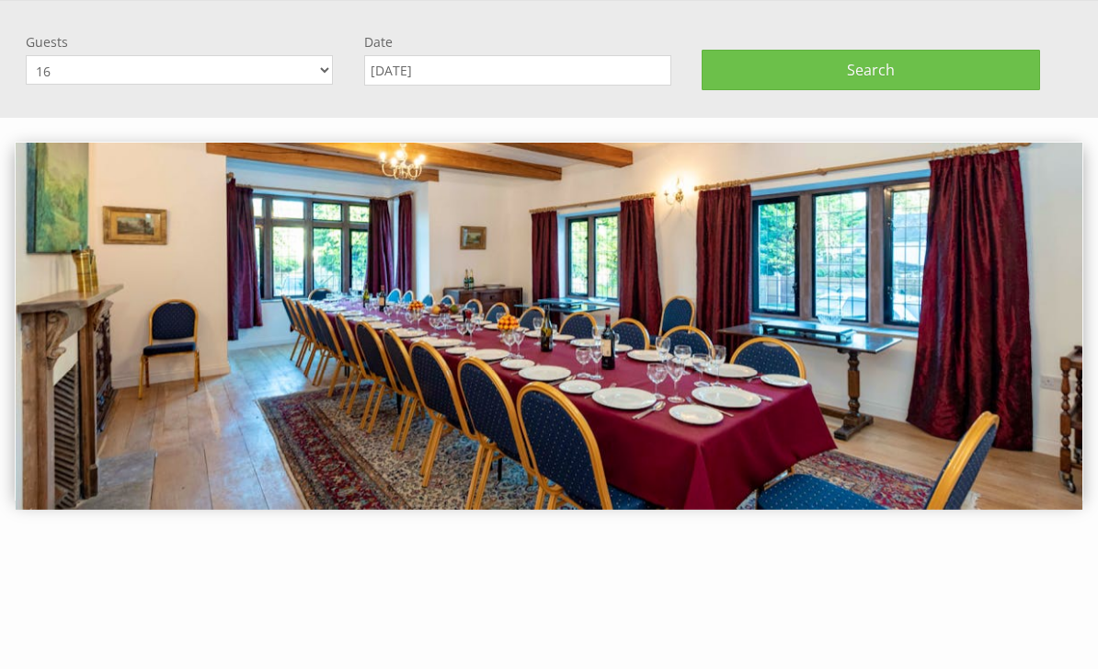
select select "18"
click at [814, 65] on button "Search" at bounding box center [871, 70] width 338 height 40
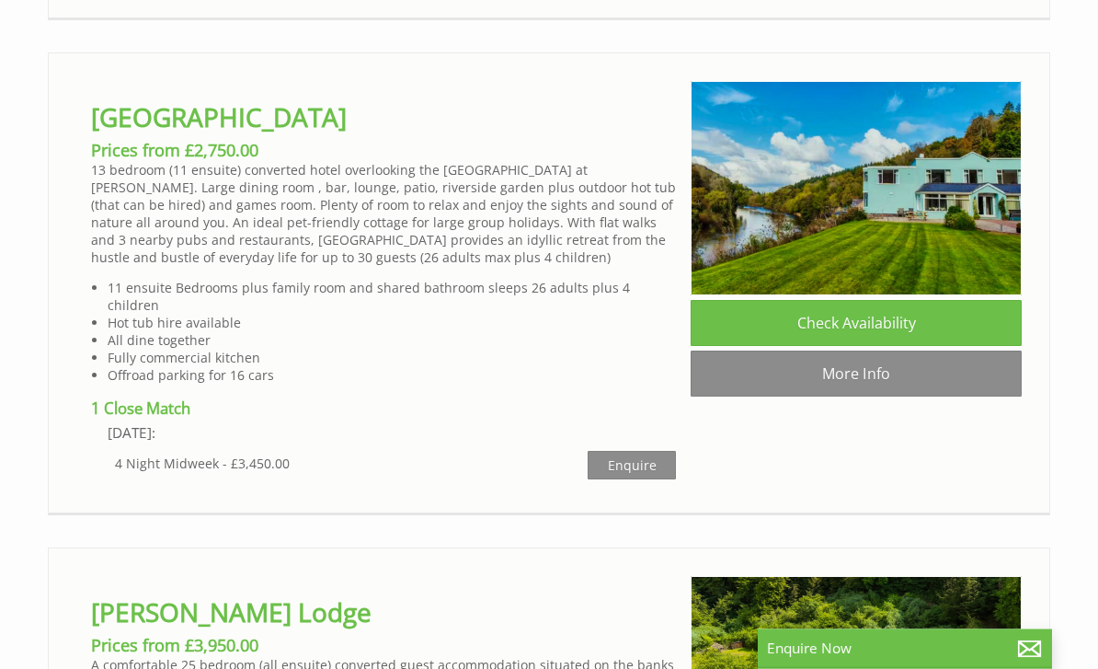
scroll to position [6676, 0]
click at [947, 295] on img at bounding box center [856, 188] width 331 height 214
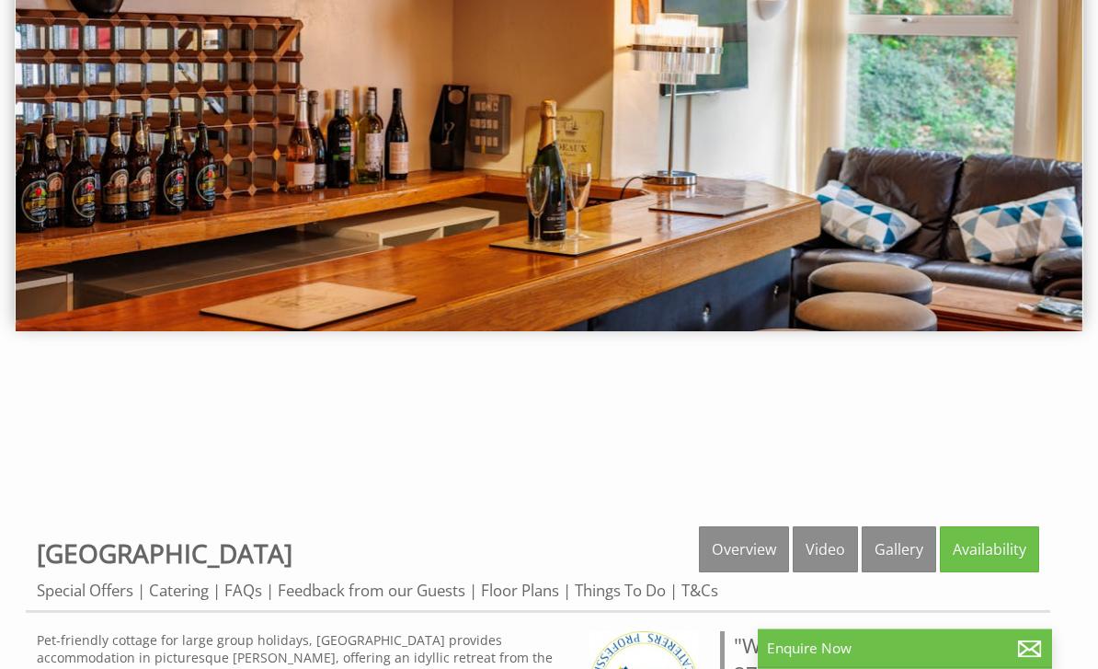
scroll to position [156, 0]
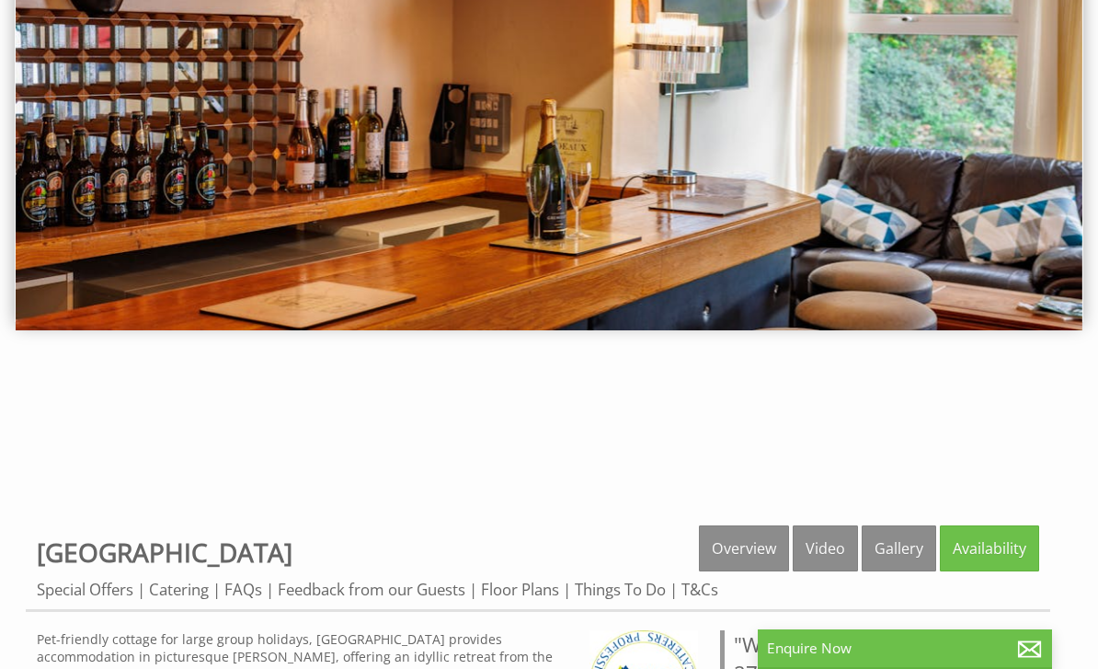
click at [915, 549] on link "Gallery" at bounding box center [899, 548] width 74 height 46
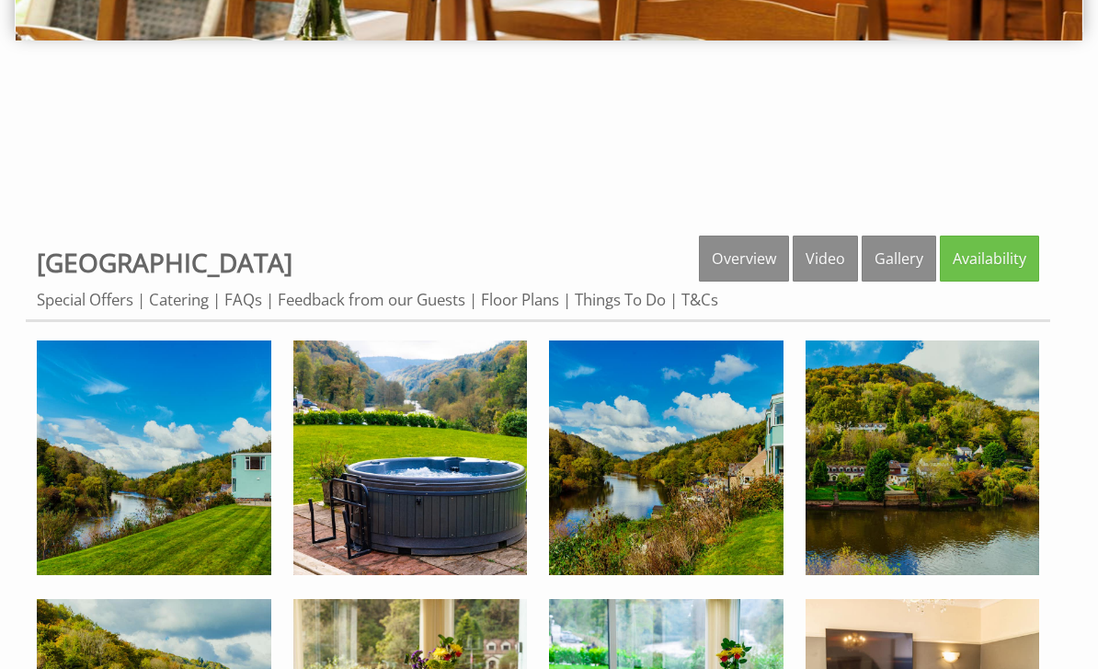
scroll to position [446, 0]
click at [529, 291] on link "Floor Plans" at bounding box center [520, 299] width 78 height 21
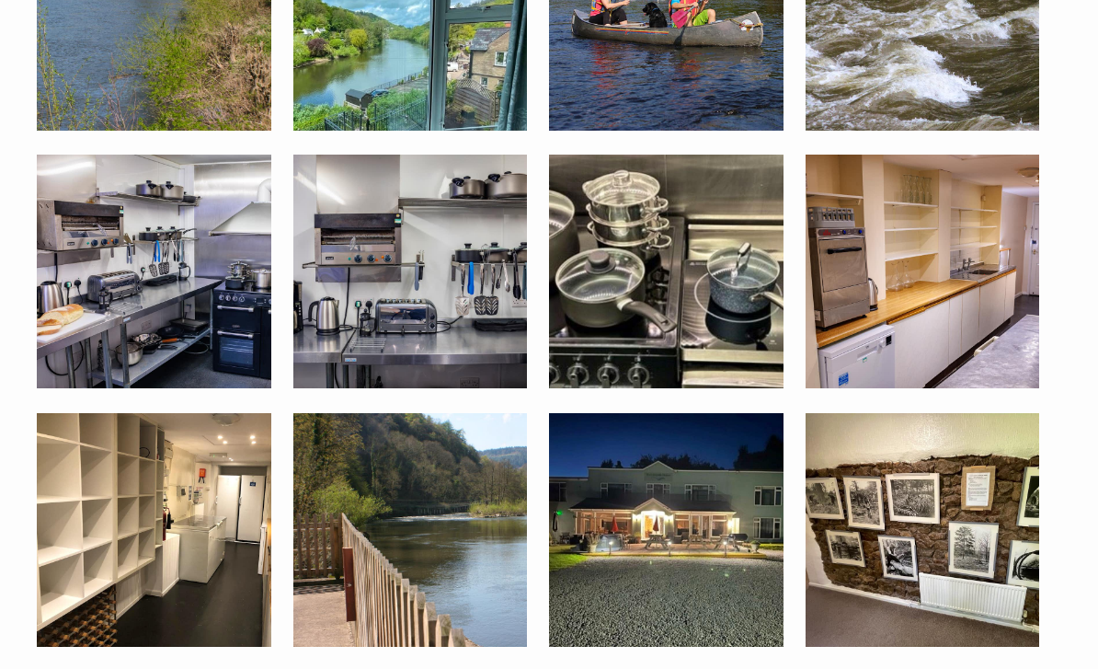
scroll to position [2181, 0]
click at [199, 315] on img at bounding box center [154, 271] width 234 height 234
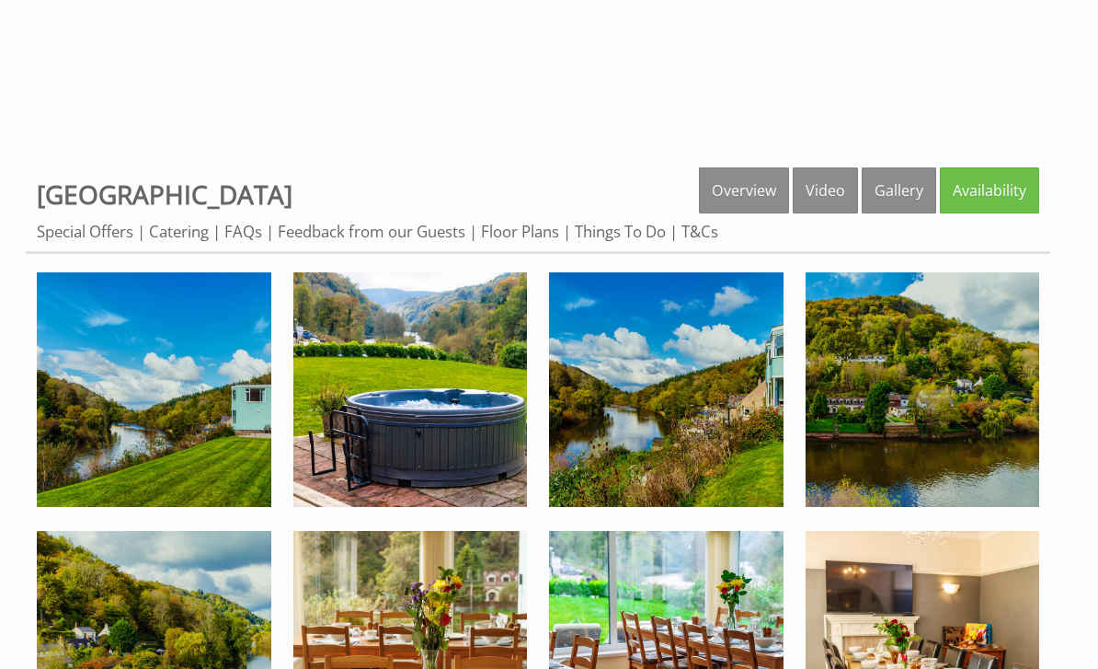
scroll to position [513, 0]
click at [727, 182] on link "Overview" at bounding box center [744, 191] width 90 height 46
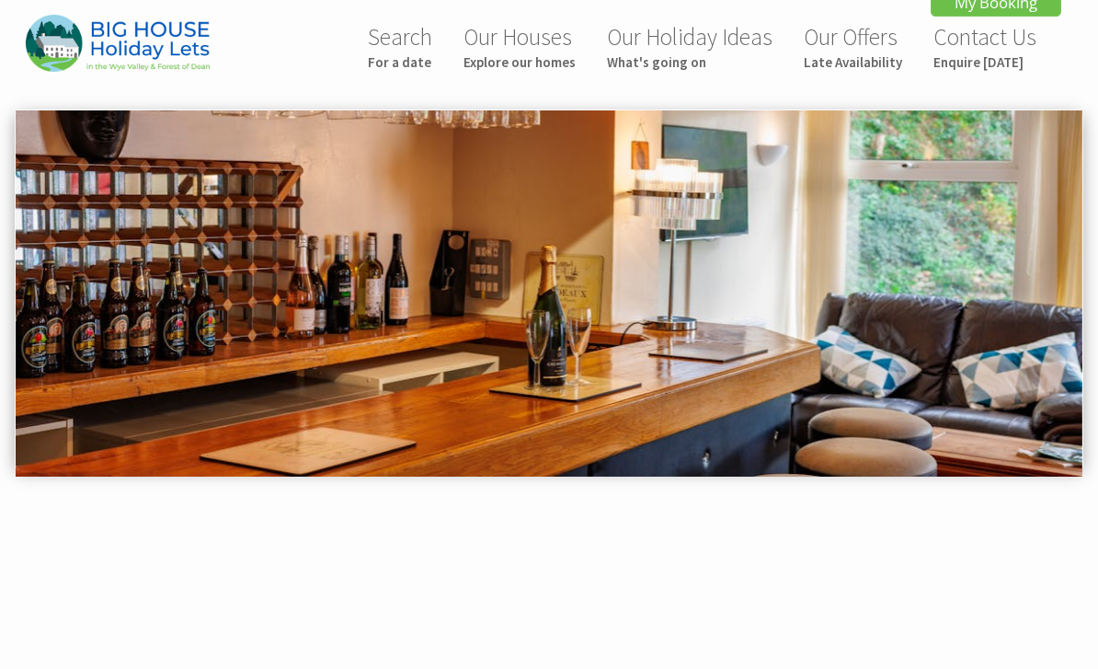
scroll to position [0, 0]
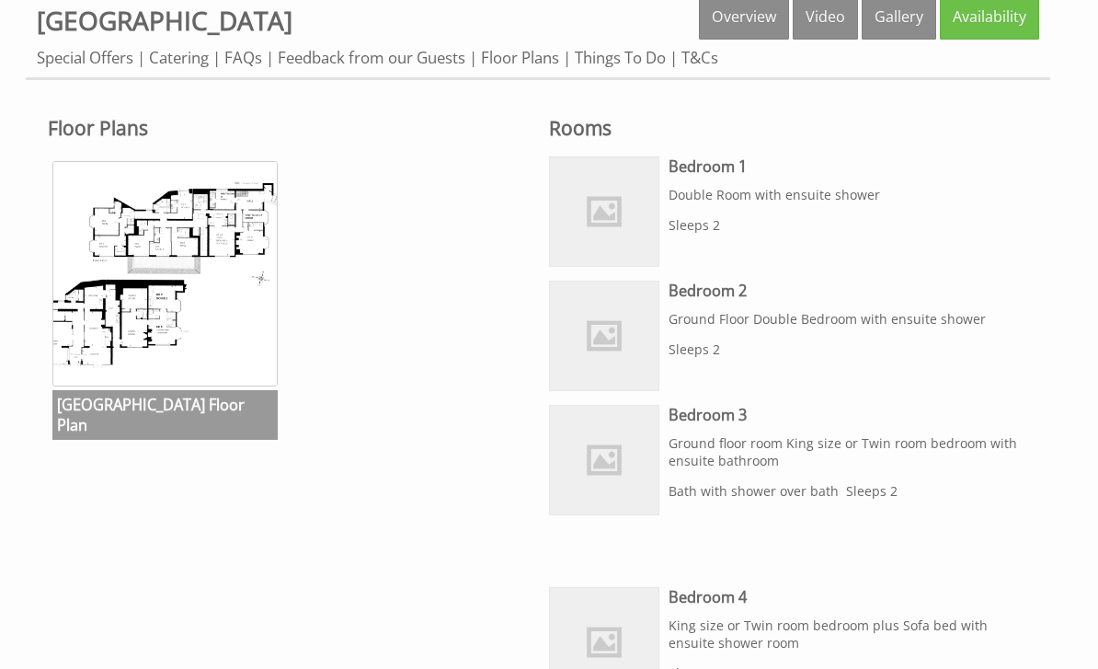
scroll to position [690, 0]
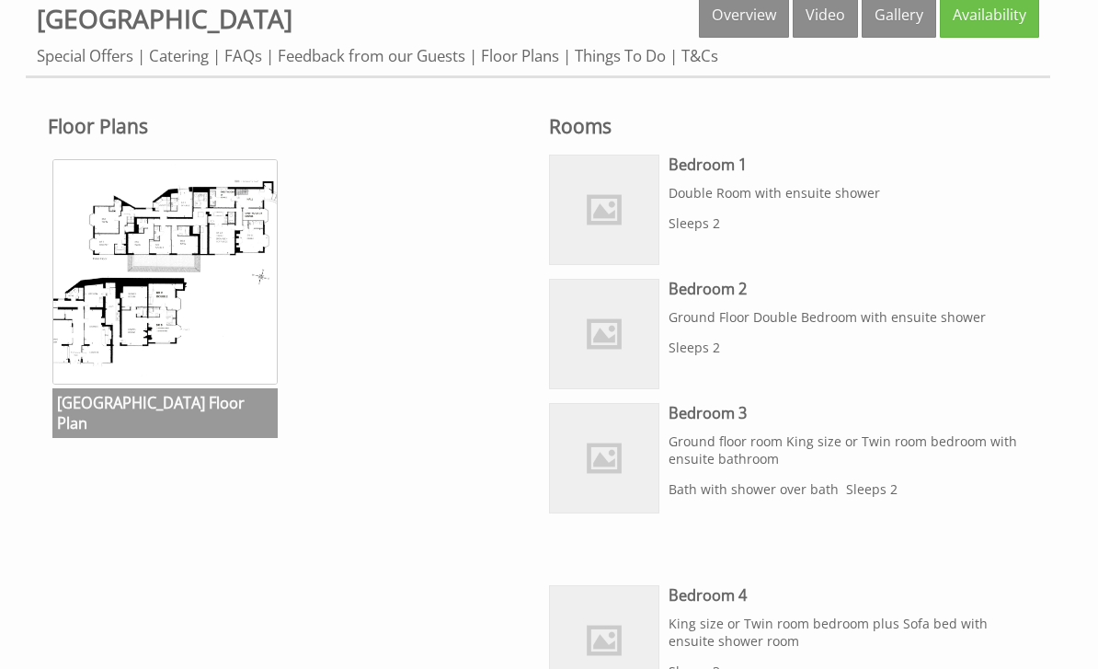
click at [249, 326] on img at bounding box center [164, 271] width 225 height 225
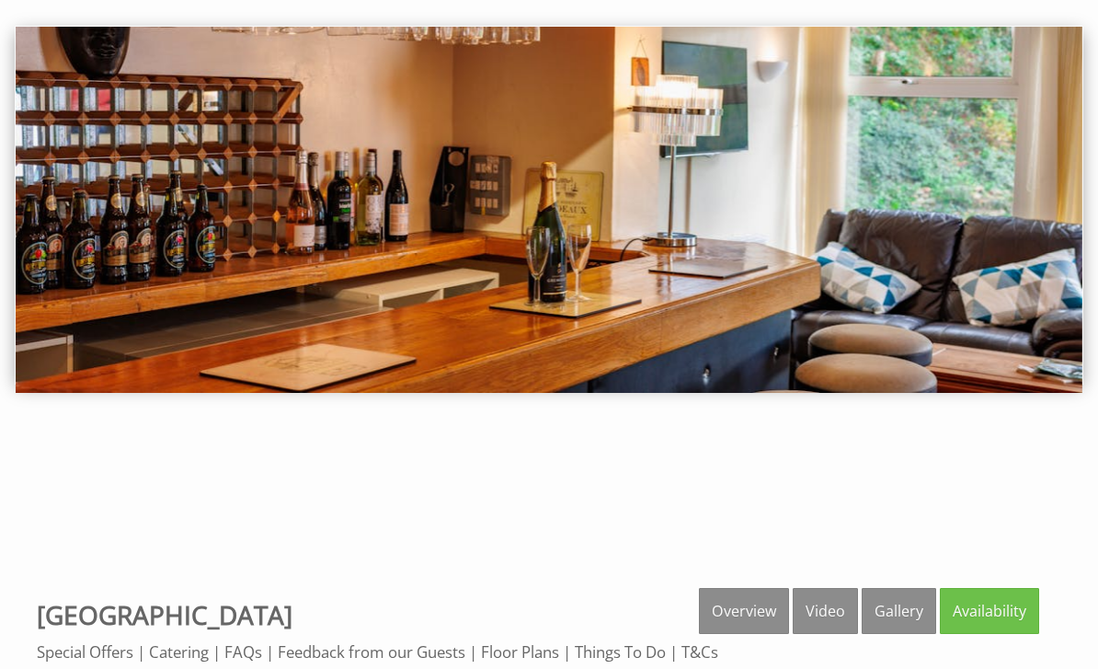
scroll to position [94, 0]
click at [1017, 173] on img at bounding box center [549, 210] width 1067 height 366
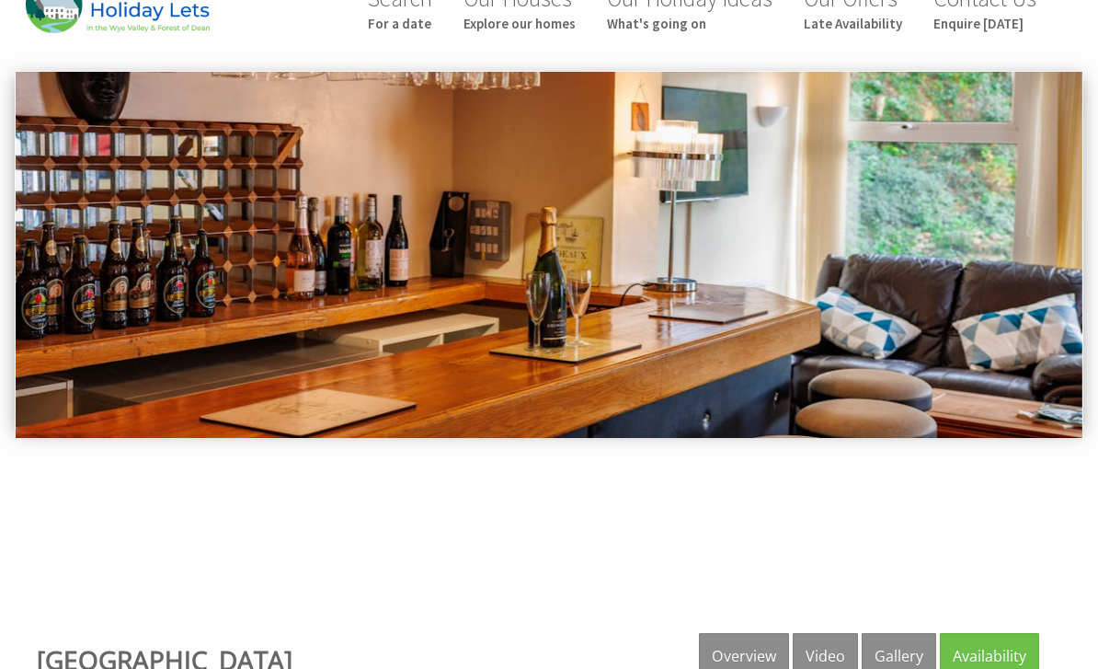
scroll to position [0, 0]
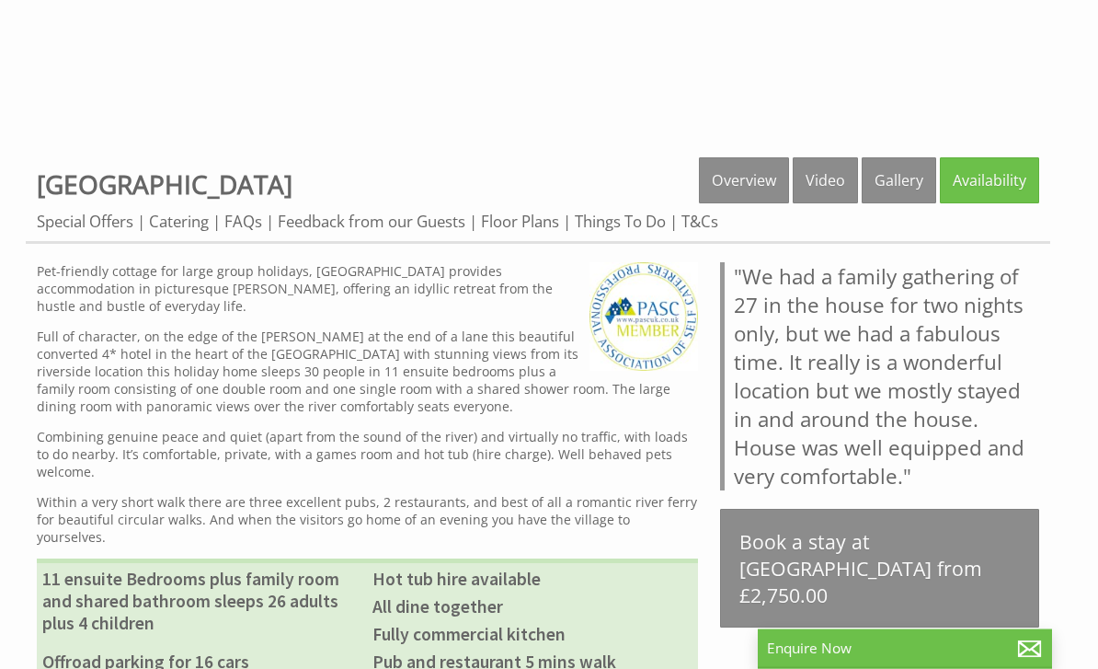
scroll to position [524, 0]
click at [984, 190] on link "Availability" at bounding box center [989, 180] width 99 height 46
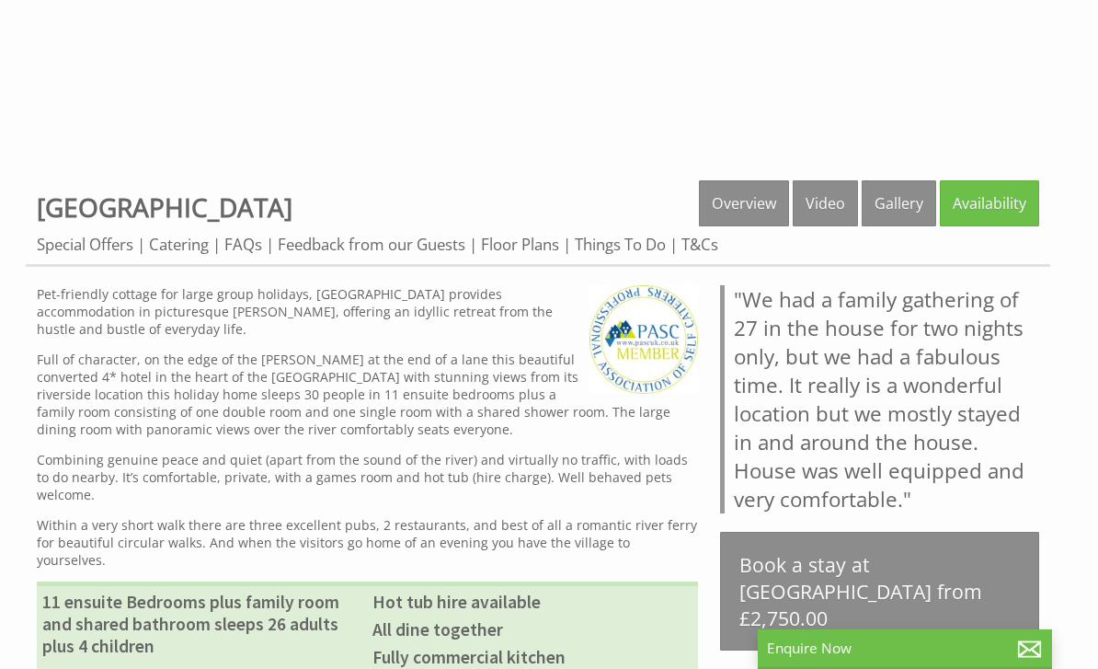
scroll to position [463, 0]
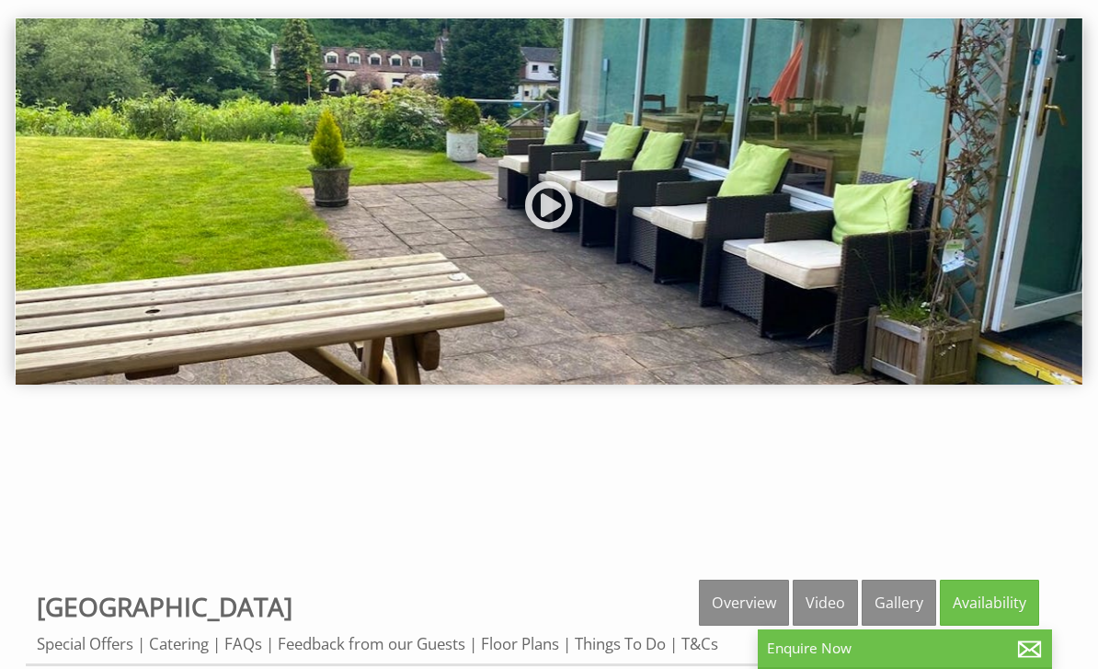
scroll to position [77, 0]
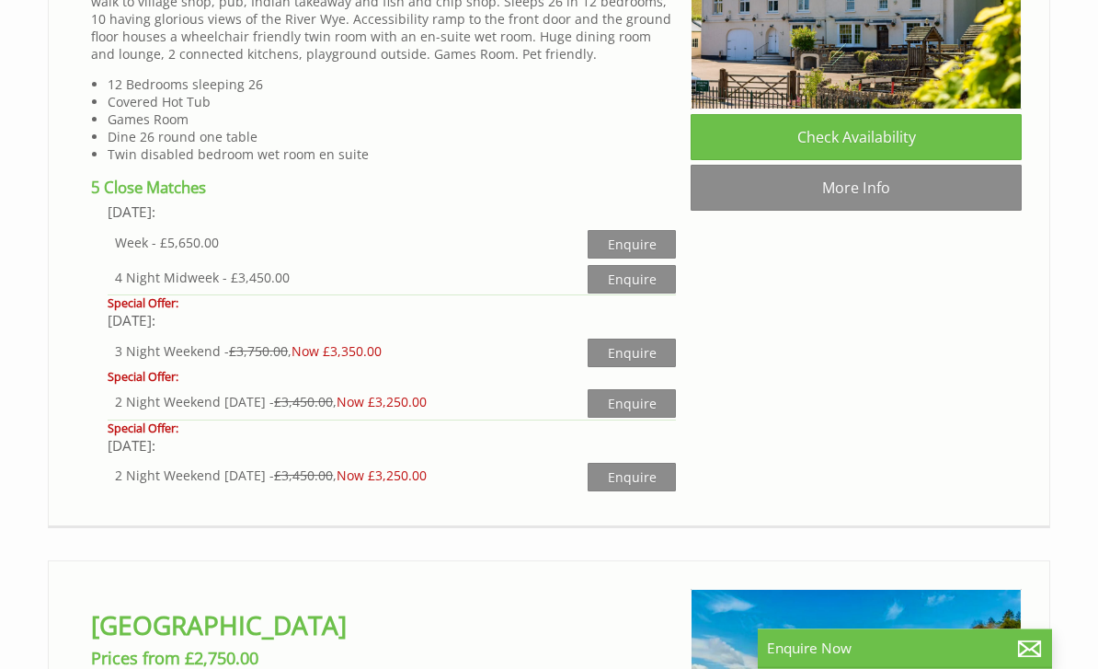
scroll to position [6291, 0]
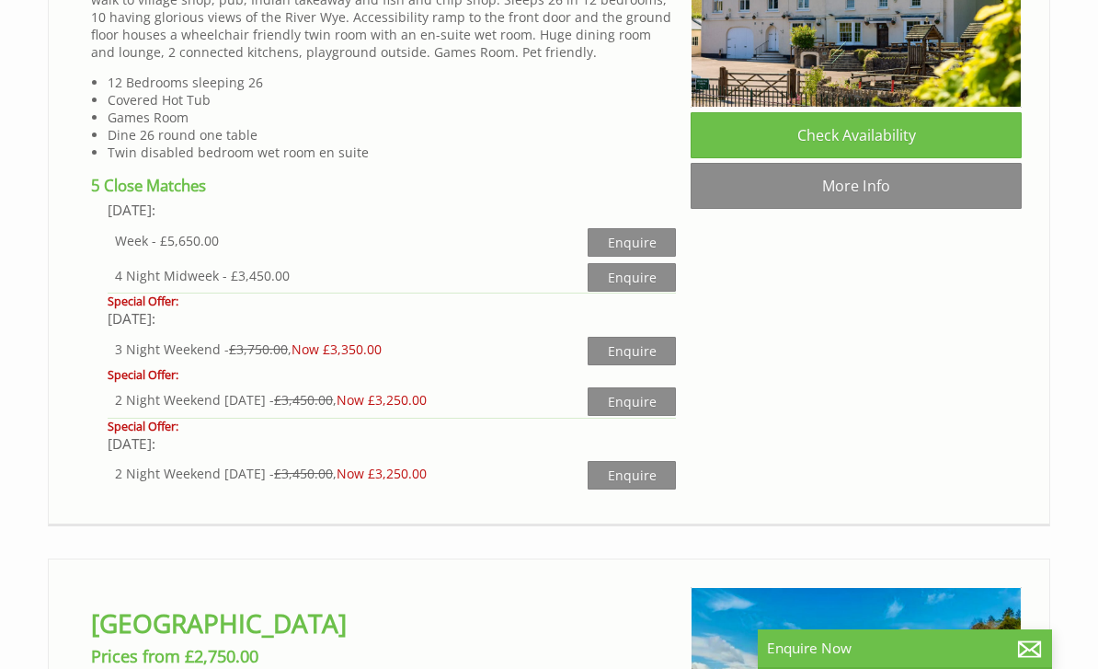
click at [843, 209] on link "More Info" at bounding box center [856, 186] width 331 height 46
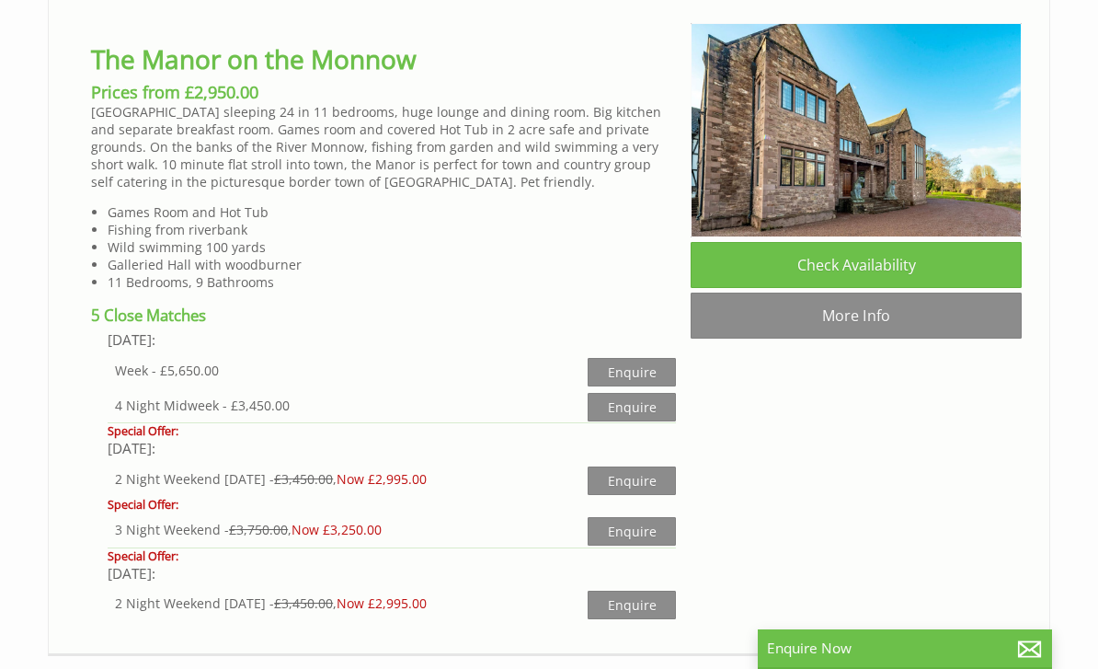
scroll to position [4279, 0]
click at [985, 333] on link "More Info" at bounding box center [856, 316] width 331 height 46
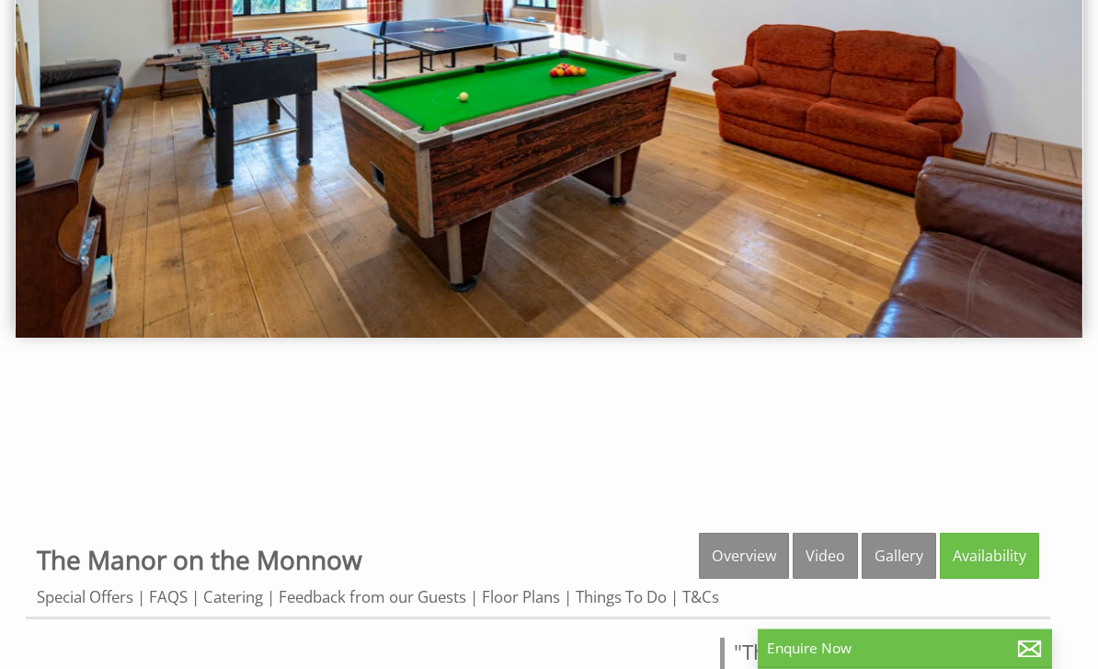
scroll to position [149, 0]
click at [897, 564] on link "Gallery" at bounding box center [899, 555] width 74 height 46
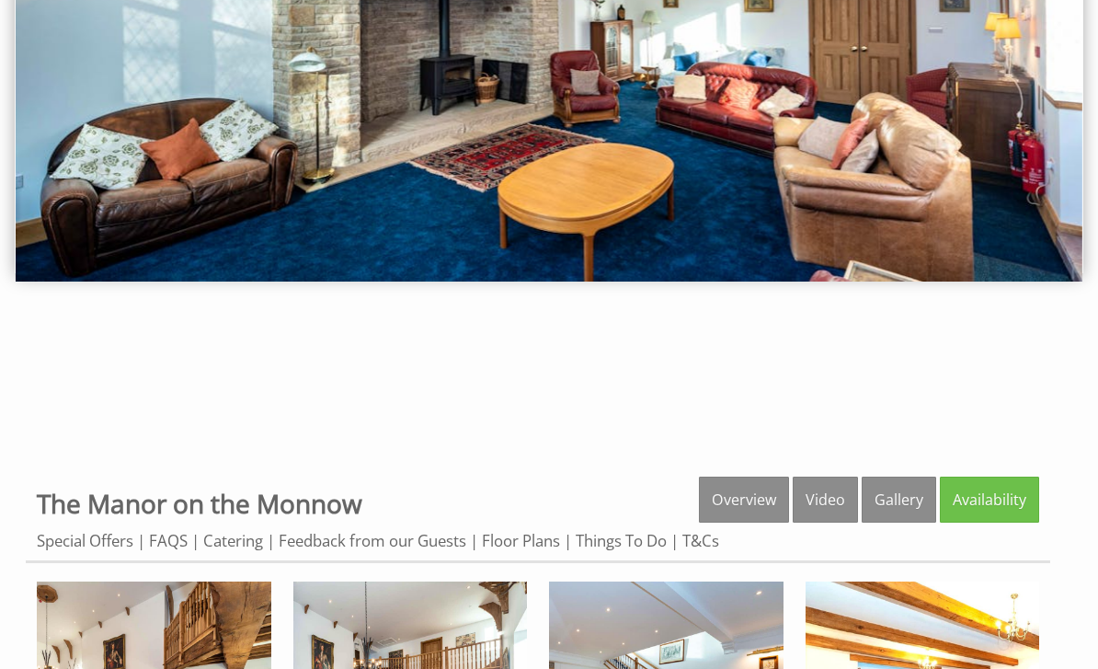
scroll to position [205, 0]
click at [747, 508] on link "Overview" at bounding box center [744, 499] width 90 height 46
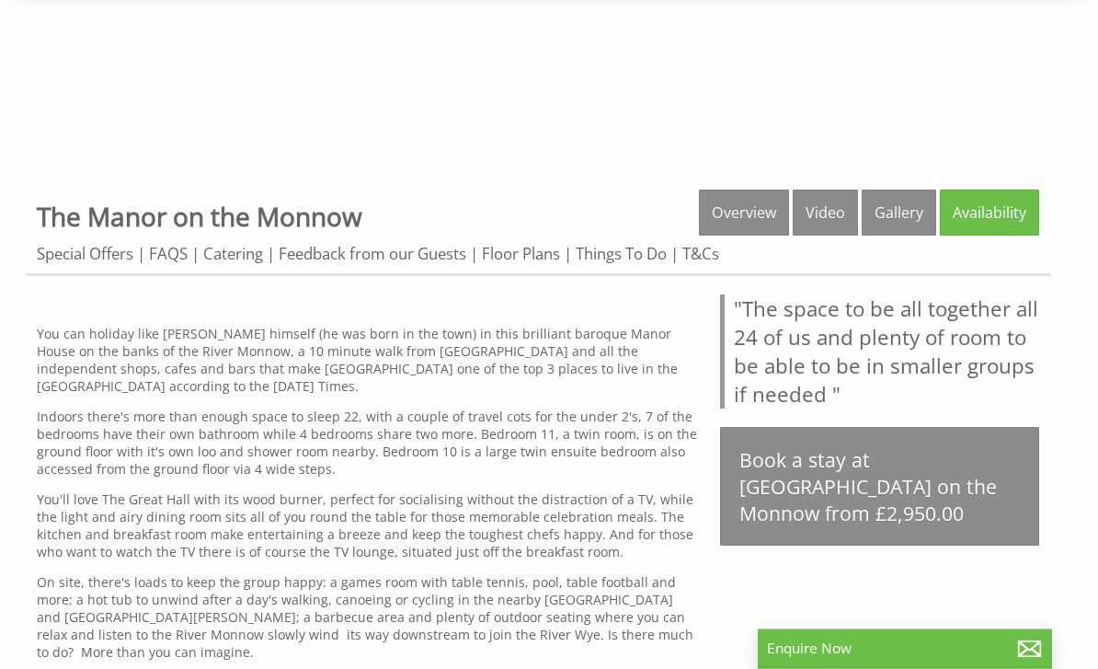
scroll to position [497, 0]
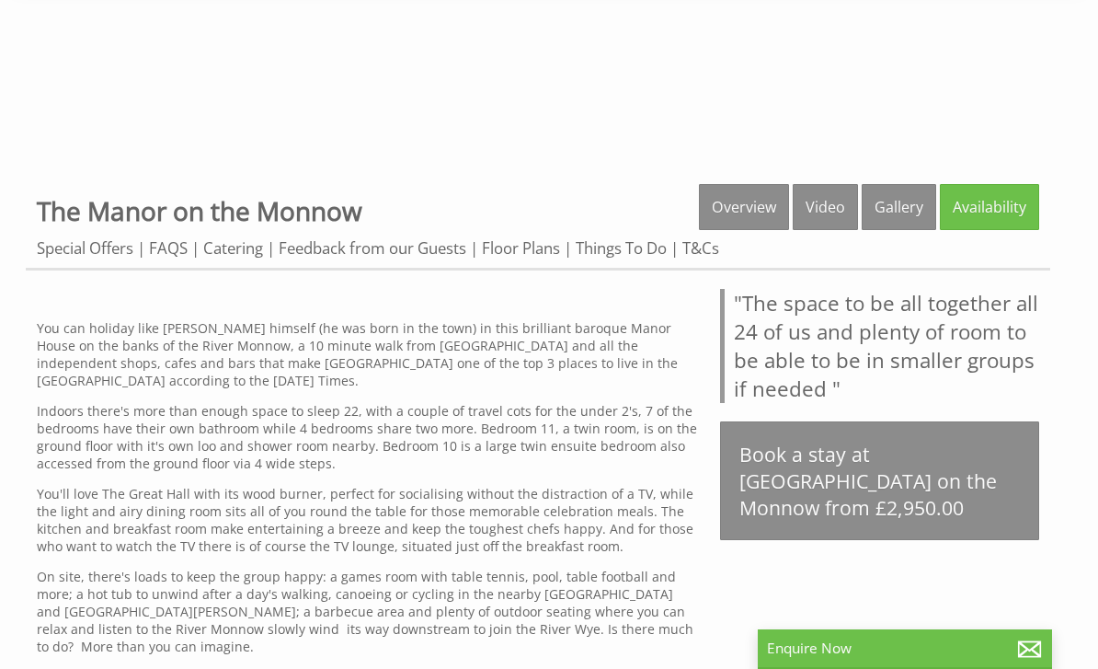
click at [534, 243] on link "Floor Plans" at bounding box center [521, 247] width 78 height 21
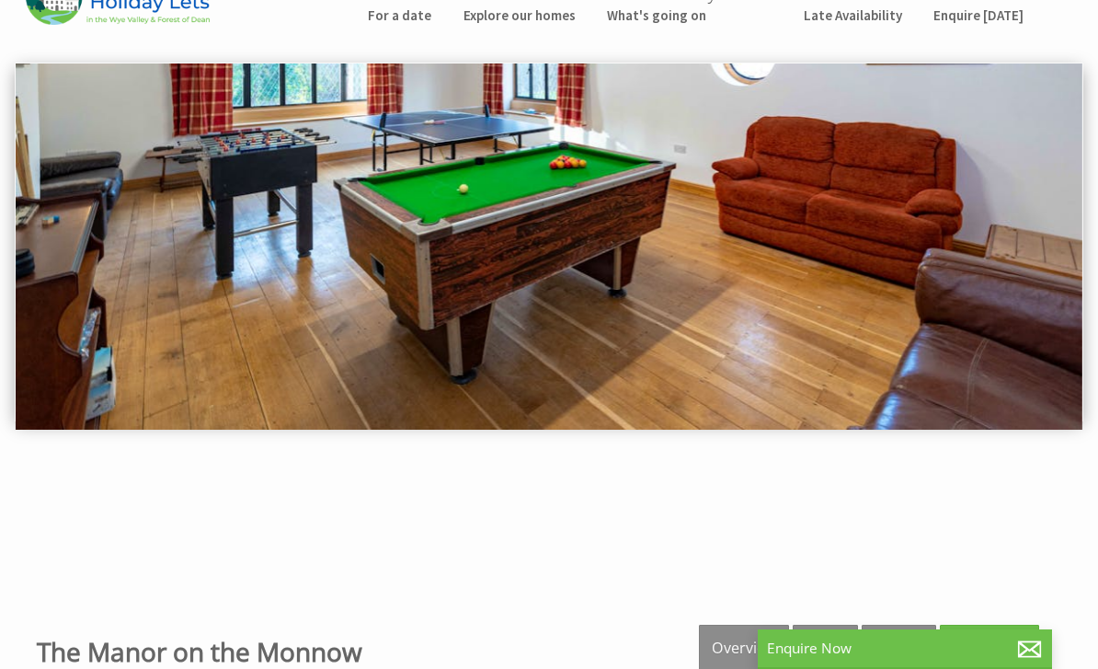
scroll to position [0, 0]
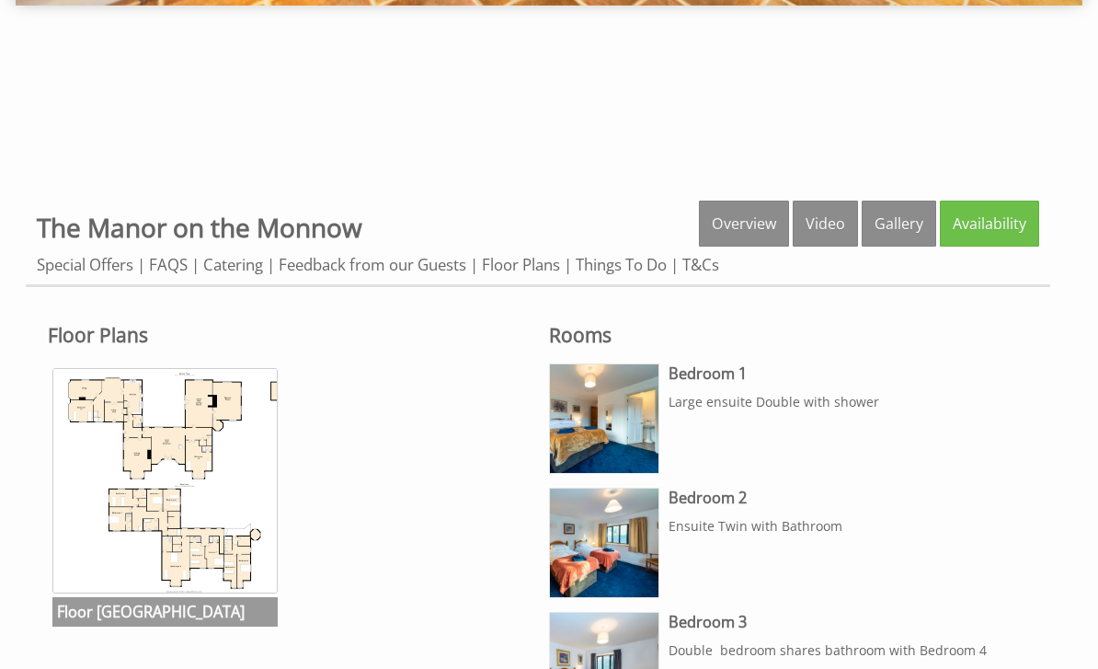
scroll to position [479, 0]
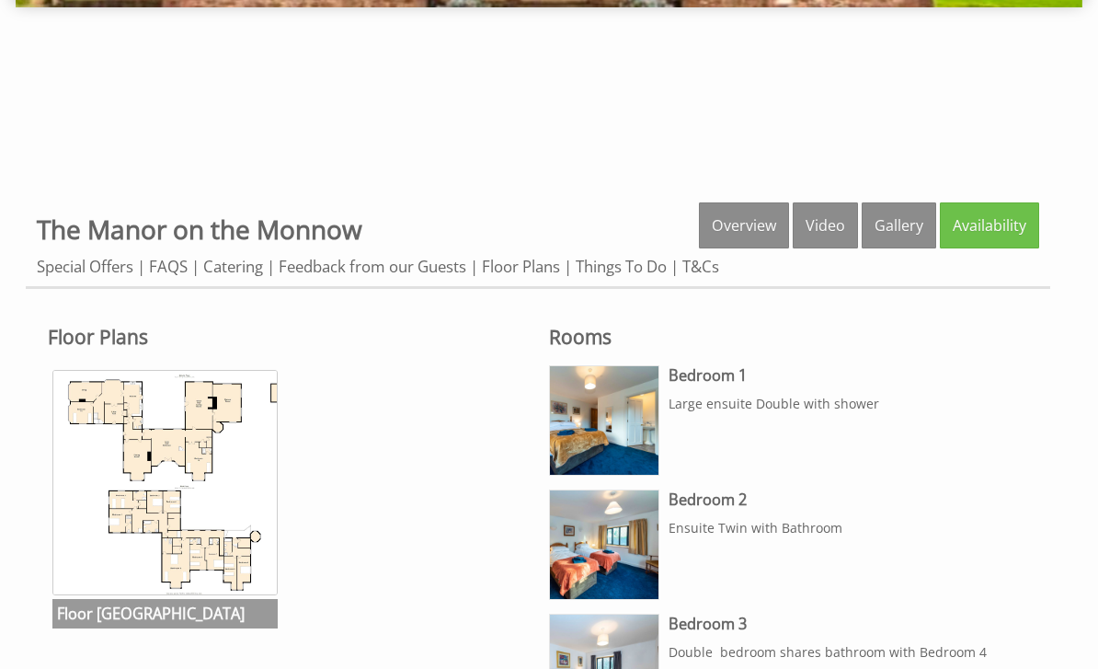
click at [185, 503] on img at bounding box center [164, 482] width 225 height 225
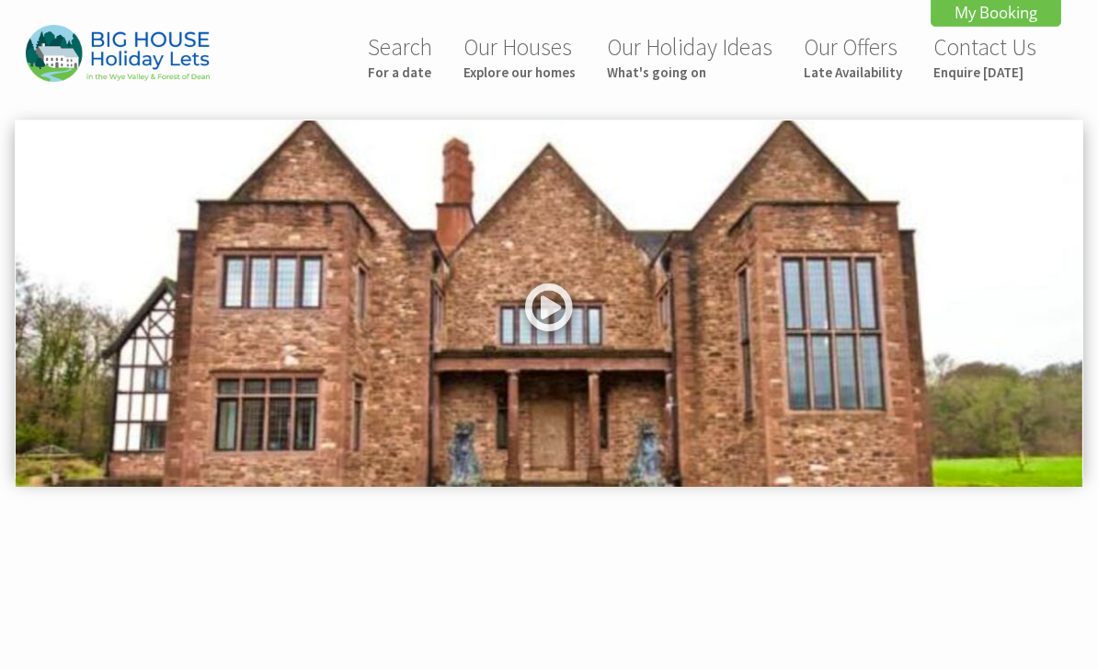
scroll to position [205, 0]
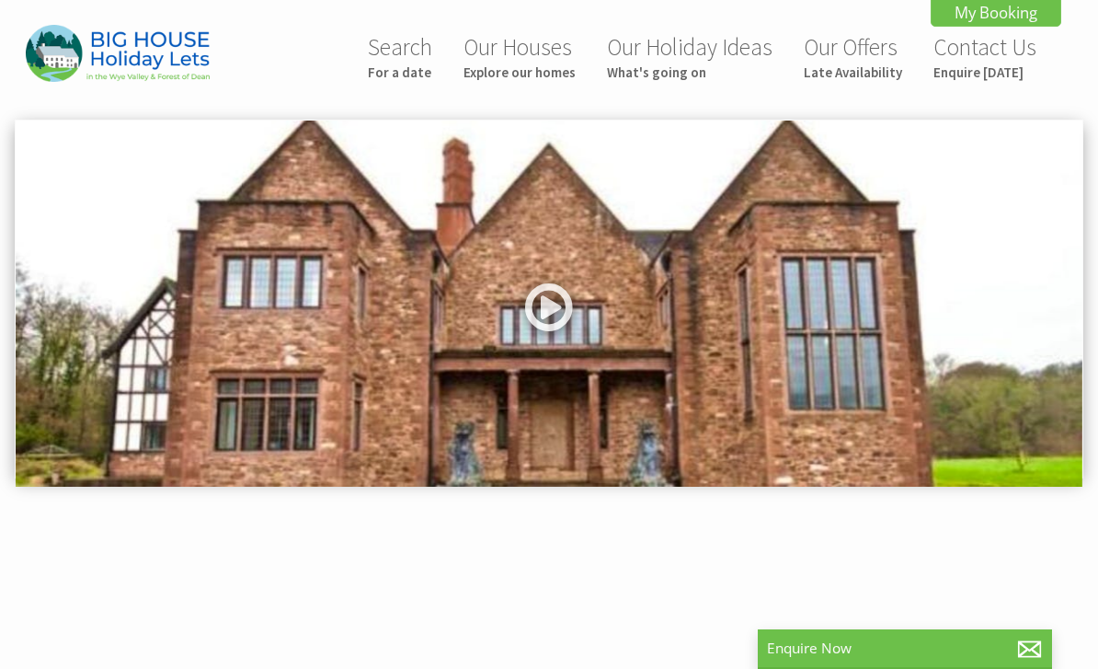
scroll to position [208, 0]
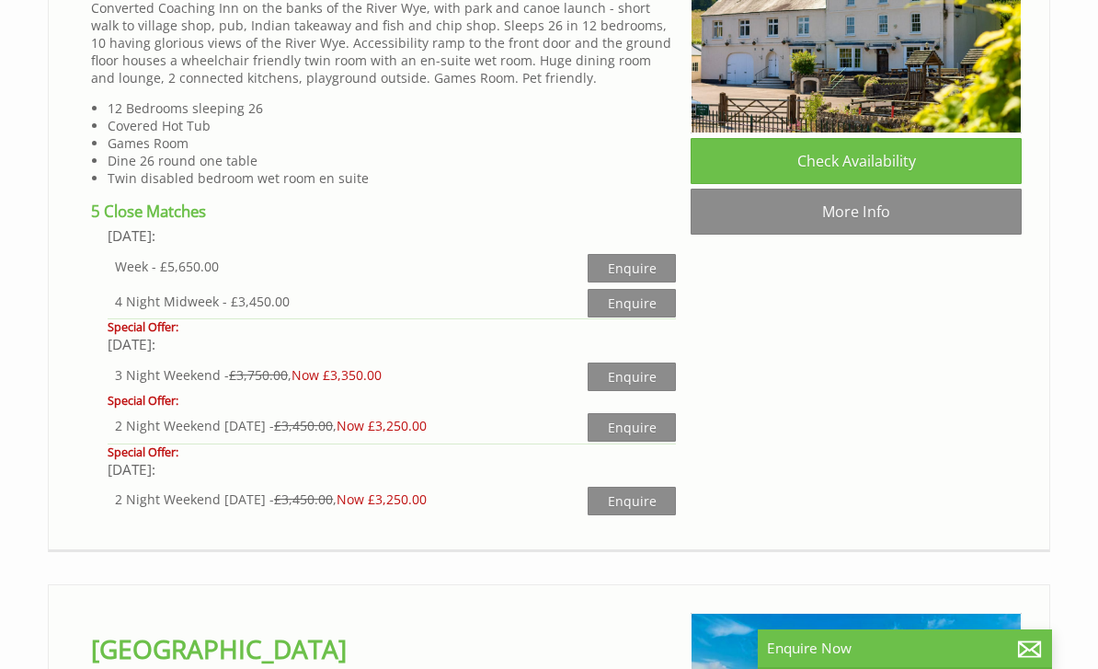
scroll to position [6264, 0]
click at [896, 235] on link "More Info" at bounding box center [856, 212] width 331 height 46
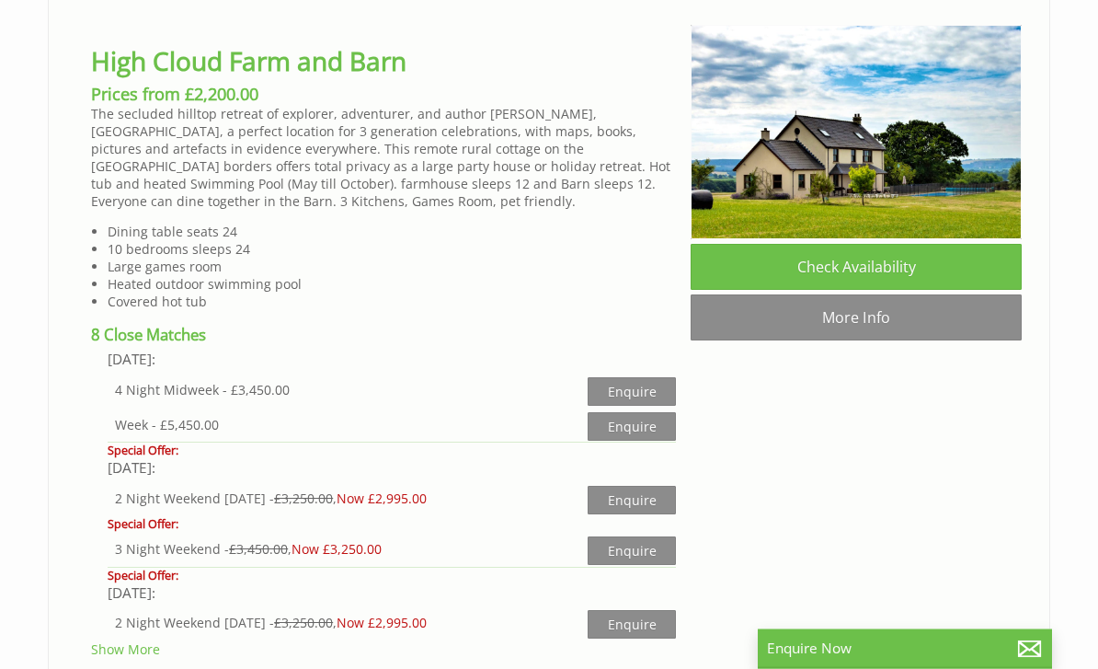
scroll to position [5431, 0]
click at [892, 340] on link "More Info" at bounding box center [856, 317] width 331 height 46
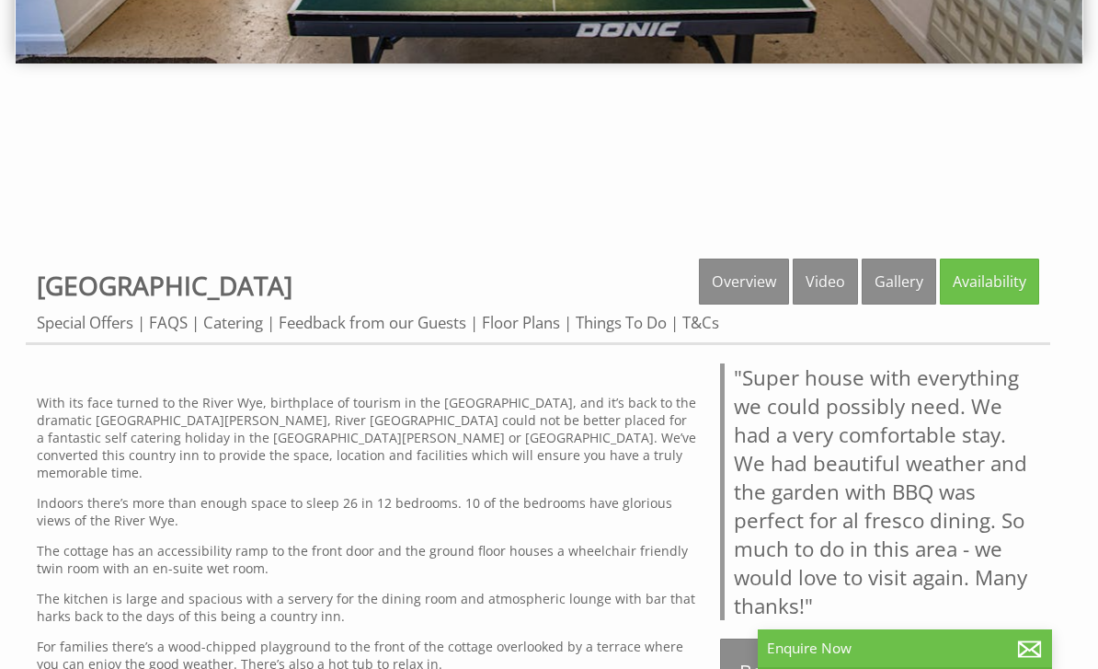
scroll to position [429, 0]
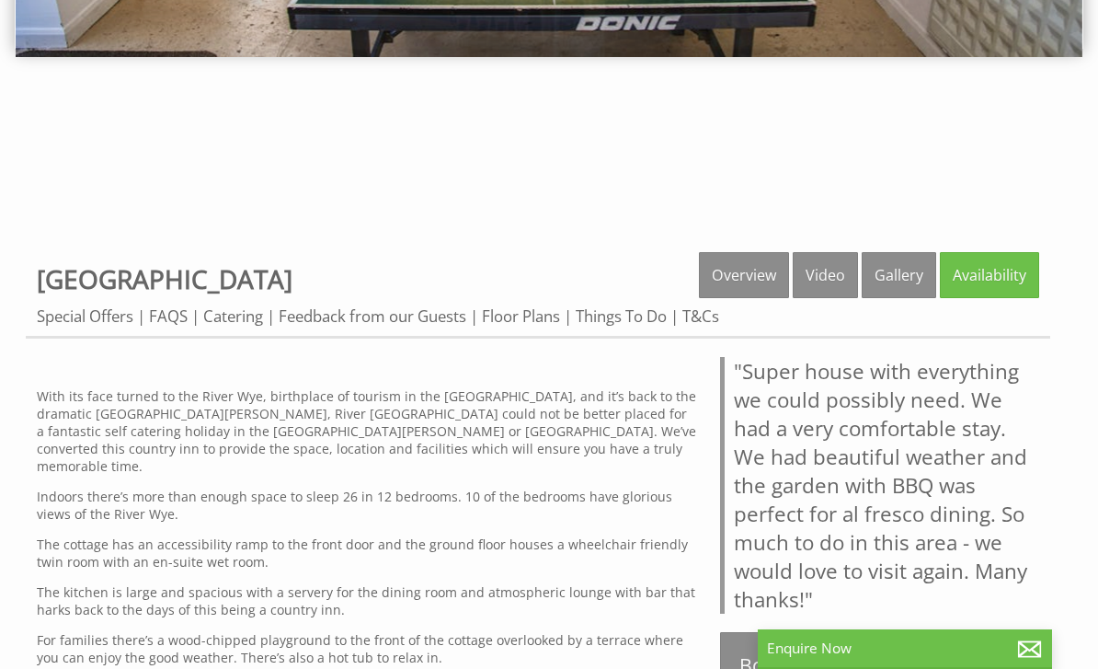
click at [528, 320] on link "Floor Plans" at bounding box center [521, 315] width 78 height 21
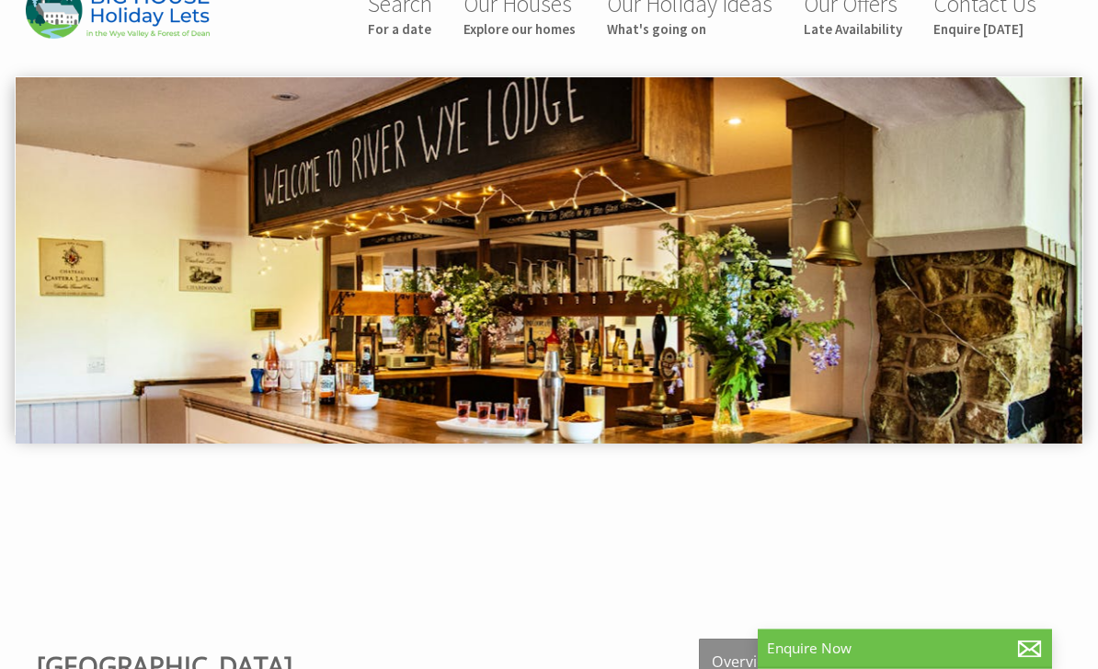
scroll to position [2, 0]
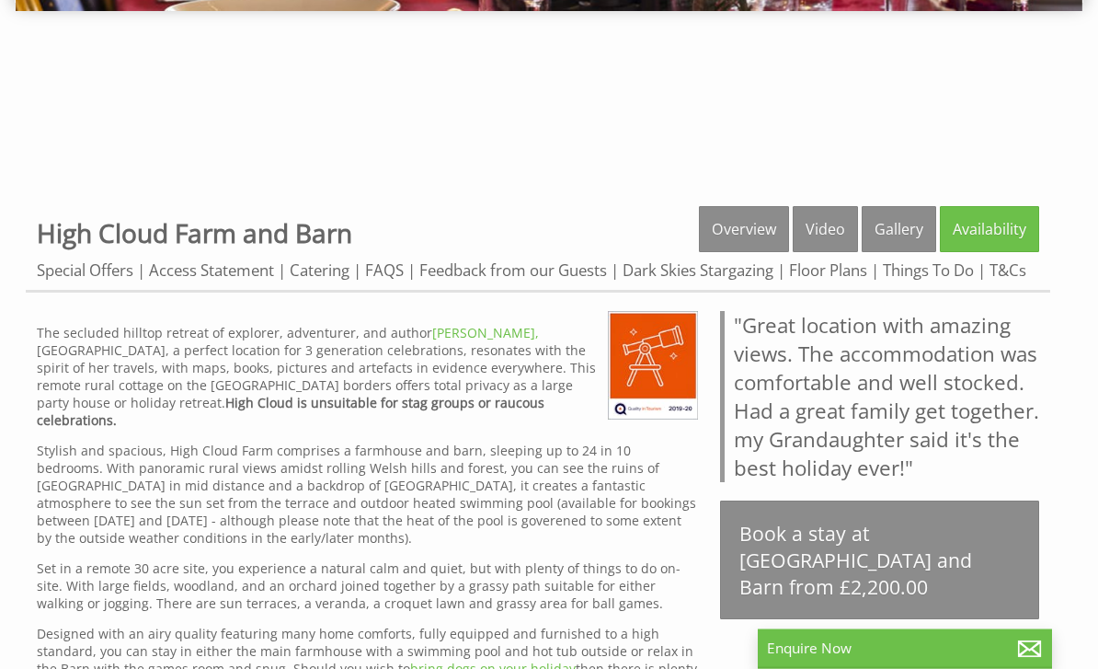
scroll to position [459, 0]
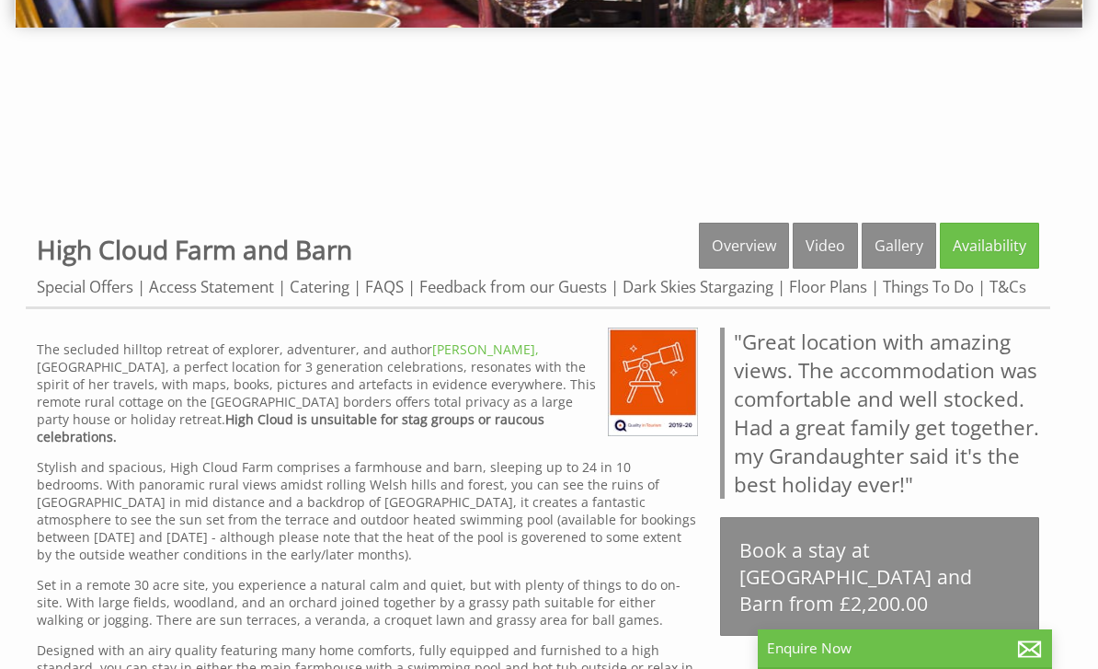
click at [991, 253] on link "Availability" at bounding box center [989, 246] width 99 height 46
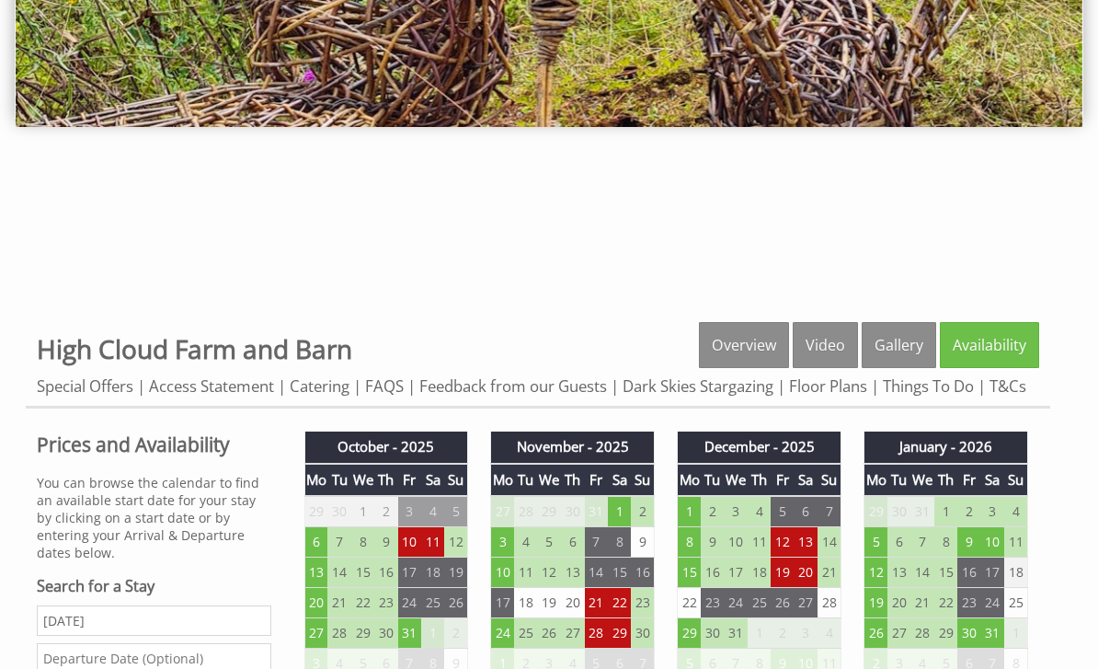
scroll to position [372, 0]
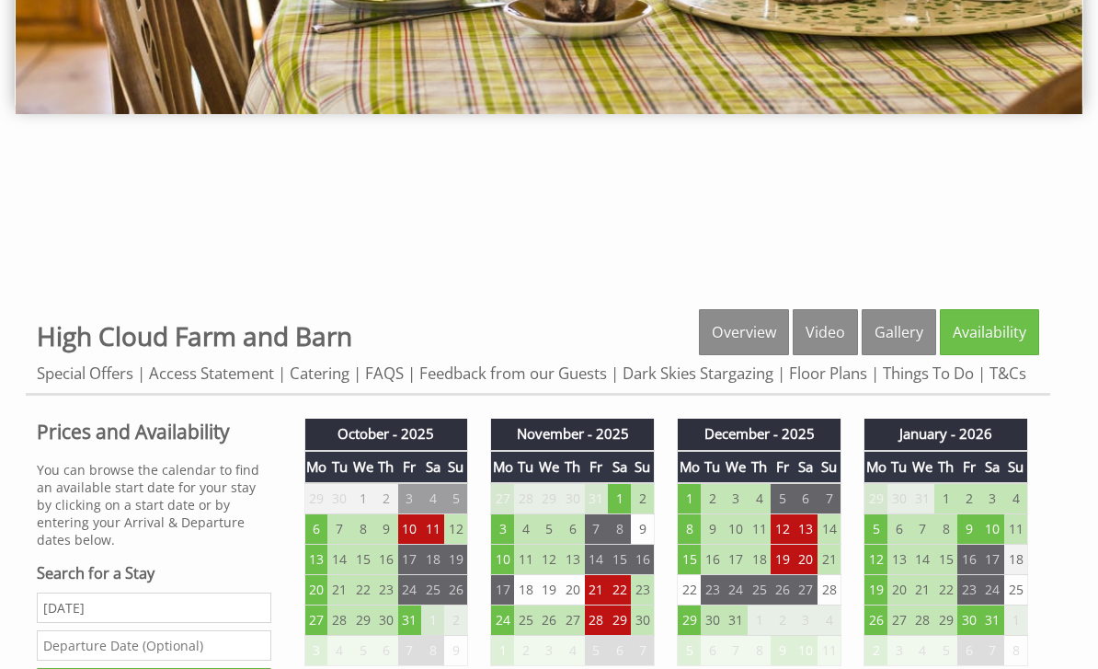
click at [793, 575] on td "19" at bounding box center [782, 559] width 23 height 30
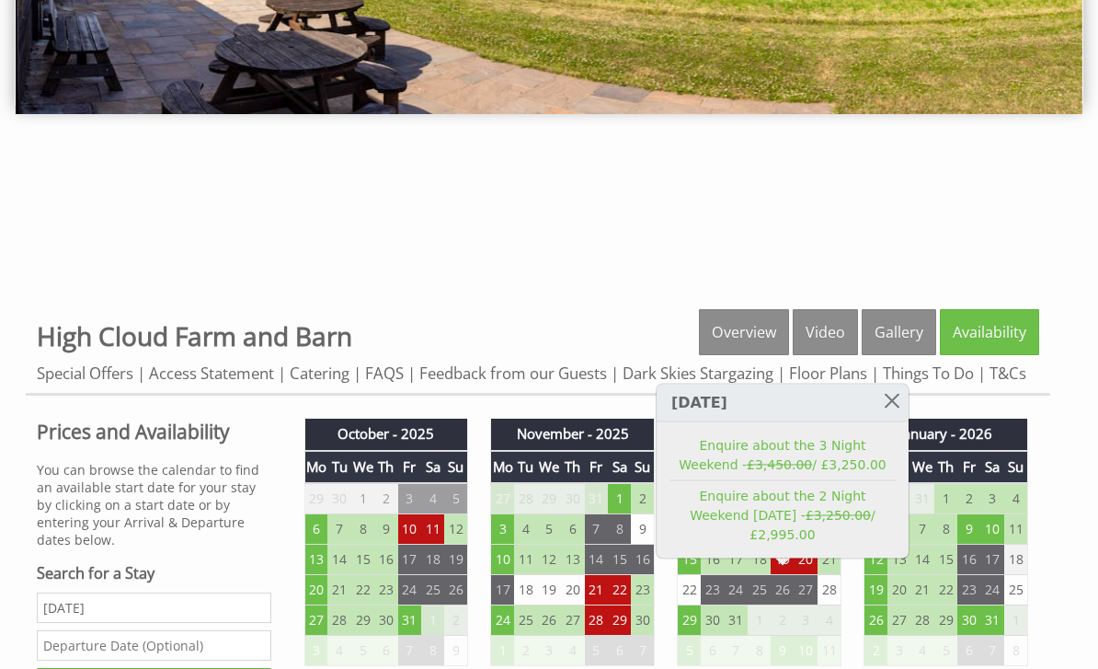
click at [896, 417] on link at bounding box center [892, 400] width 32 height 32
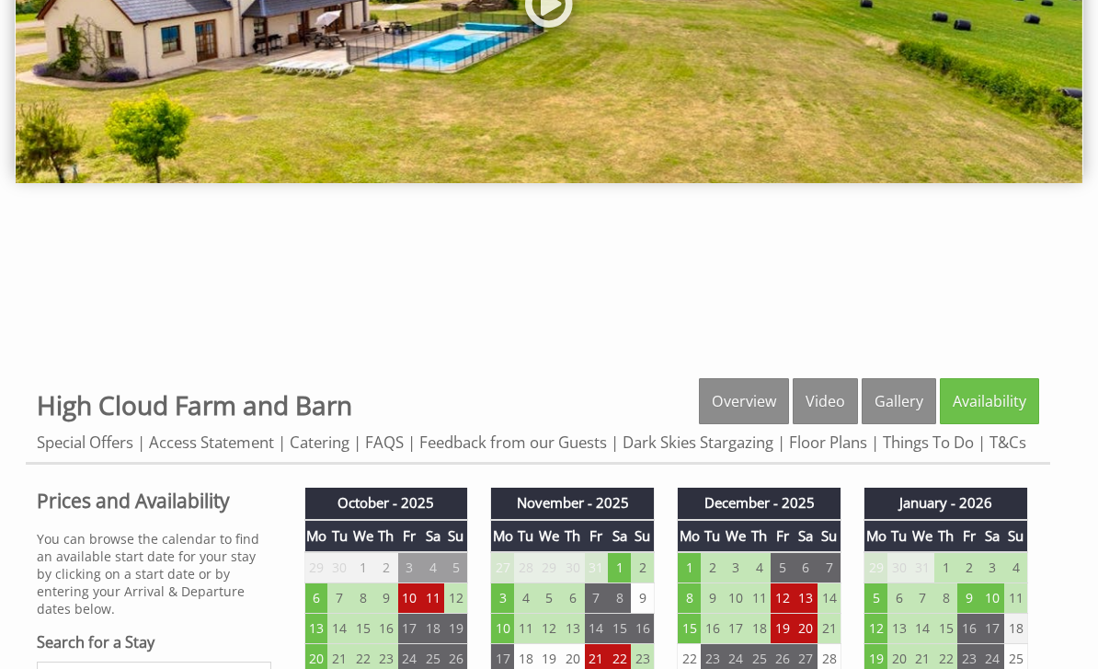
scroll to position [303, 0]
click at [843, 449] on link "Floor Plans" at bounding box center [828, 441] width 78 height 21
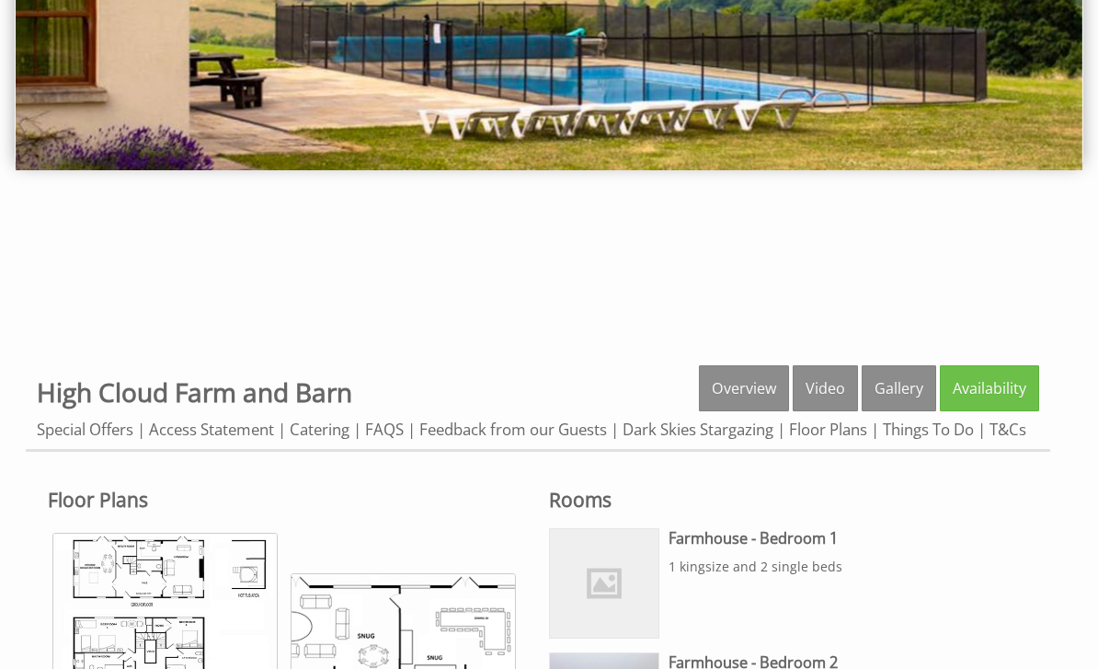
scroll to position [312, 0]
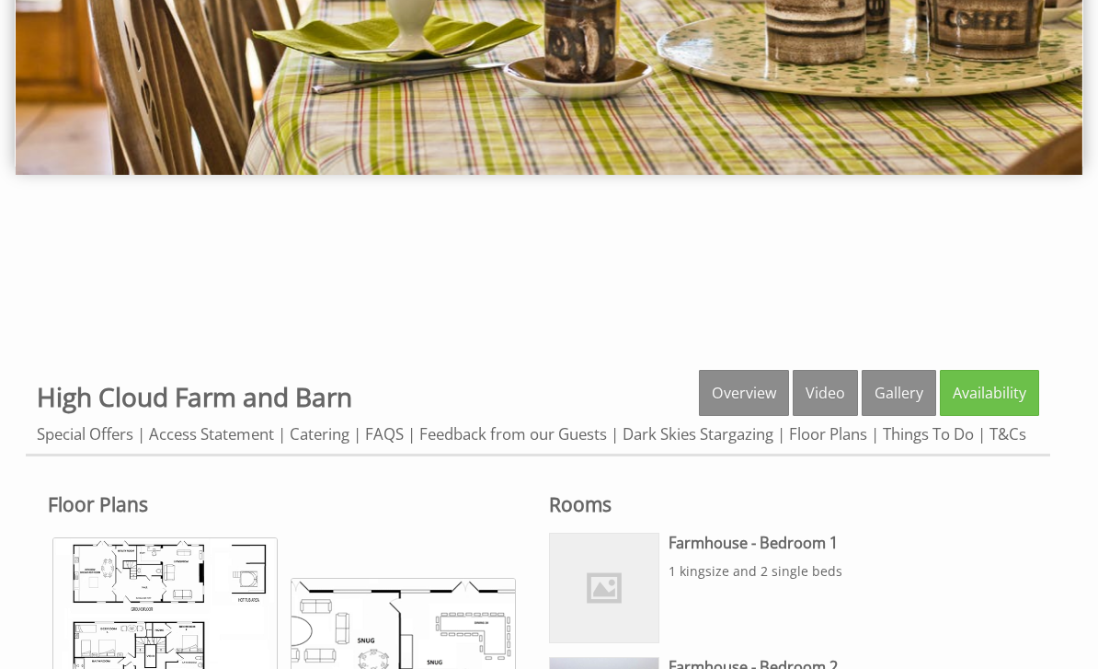
click at [754, 395] on link "Overview" at bounding box center [744, 393] width 90 height 46
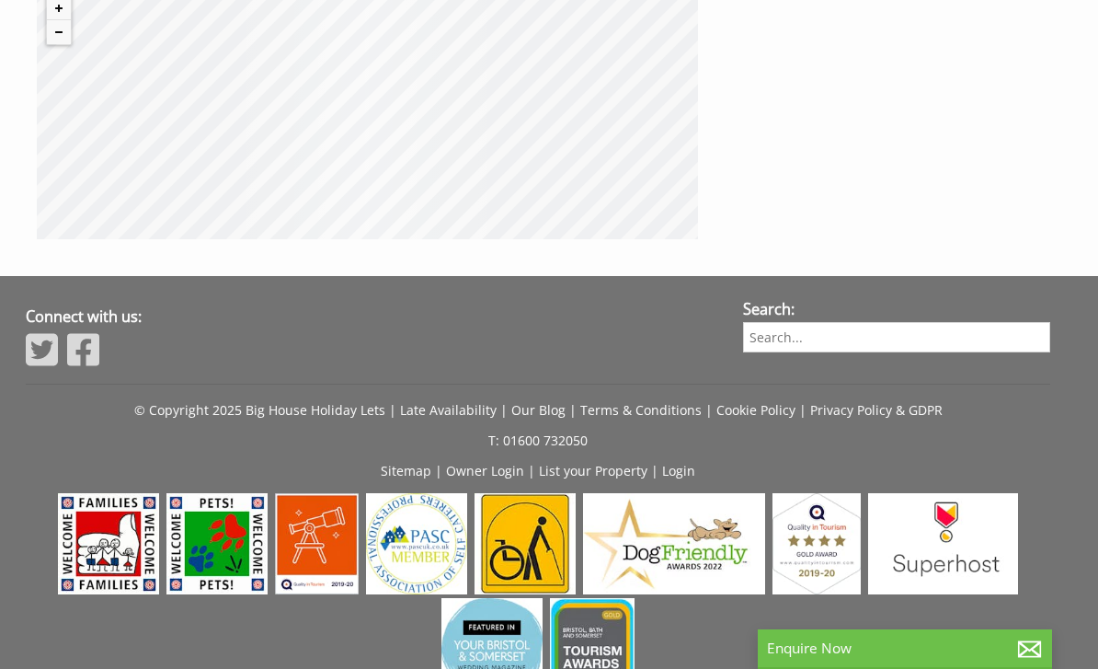
scroll to position [1593, 0]
